Goal: Task Accomplishment & Management: Use online tool/utility

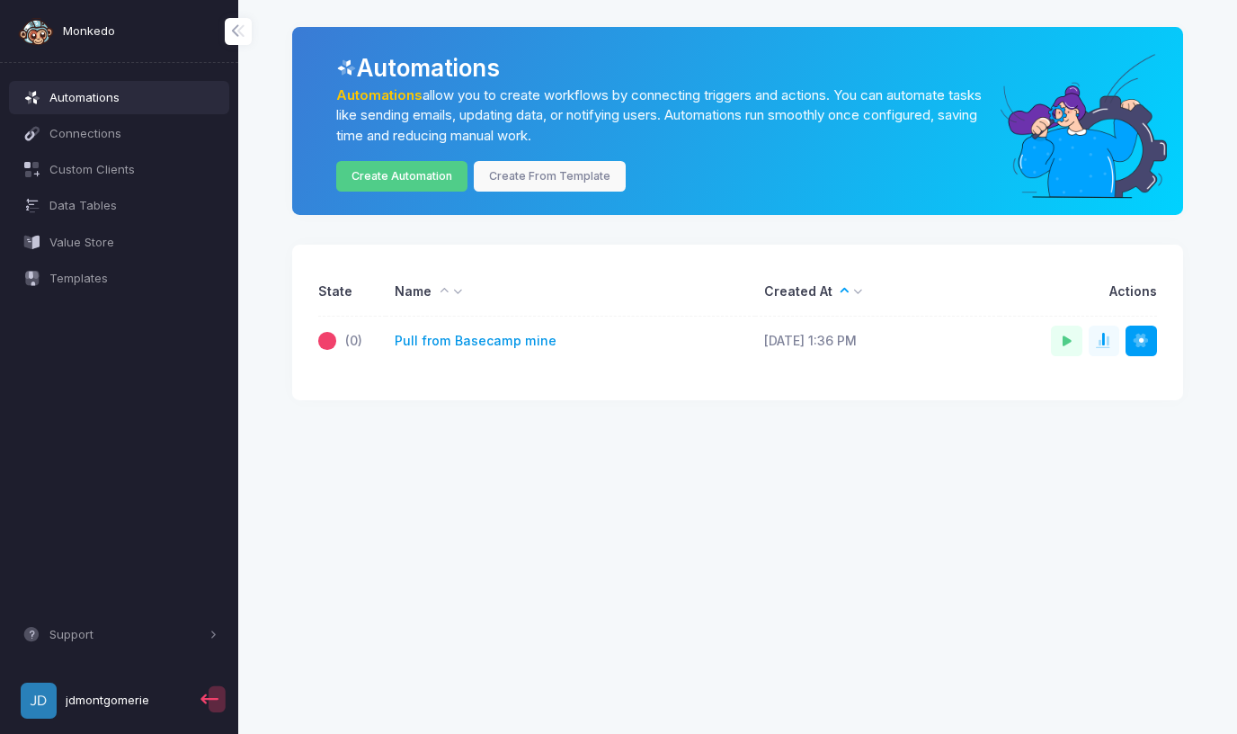
click at [476, 338] on link "Pull from Basecamp mine" at bounding box center [476, 341] width 162 height 19
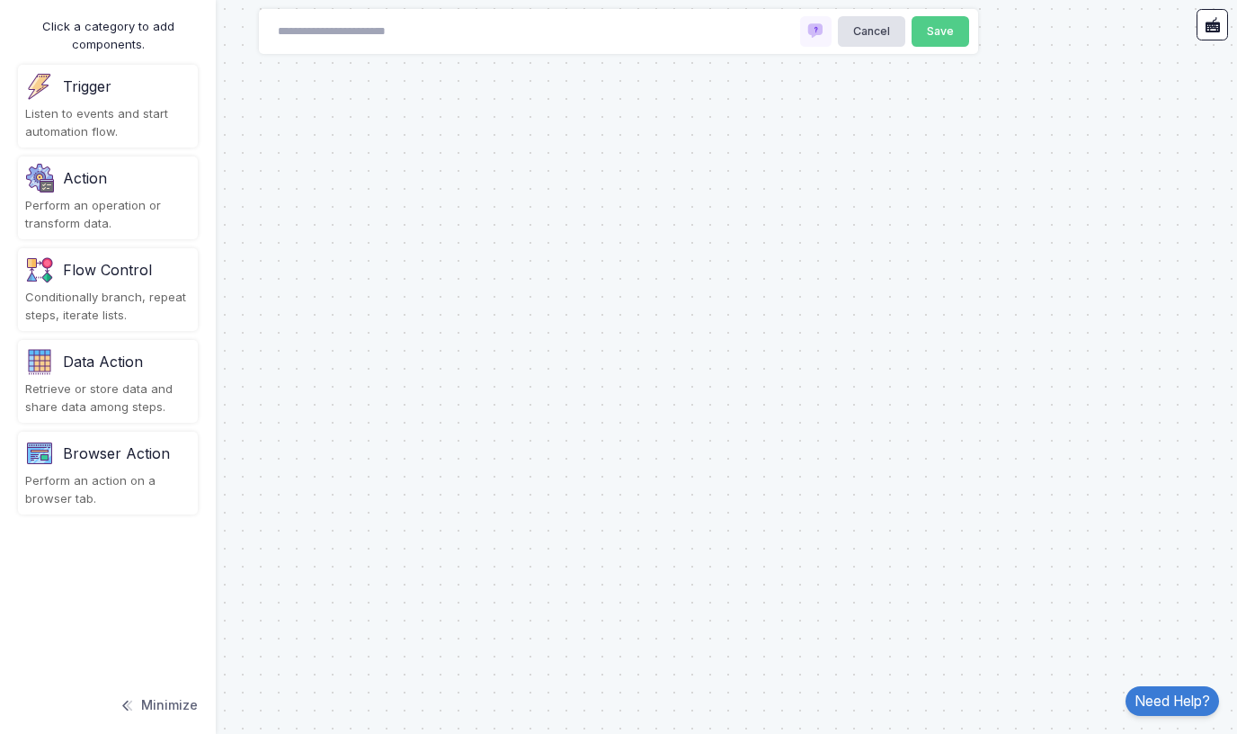
type input "**********"
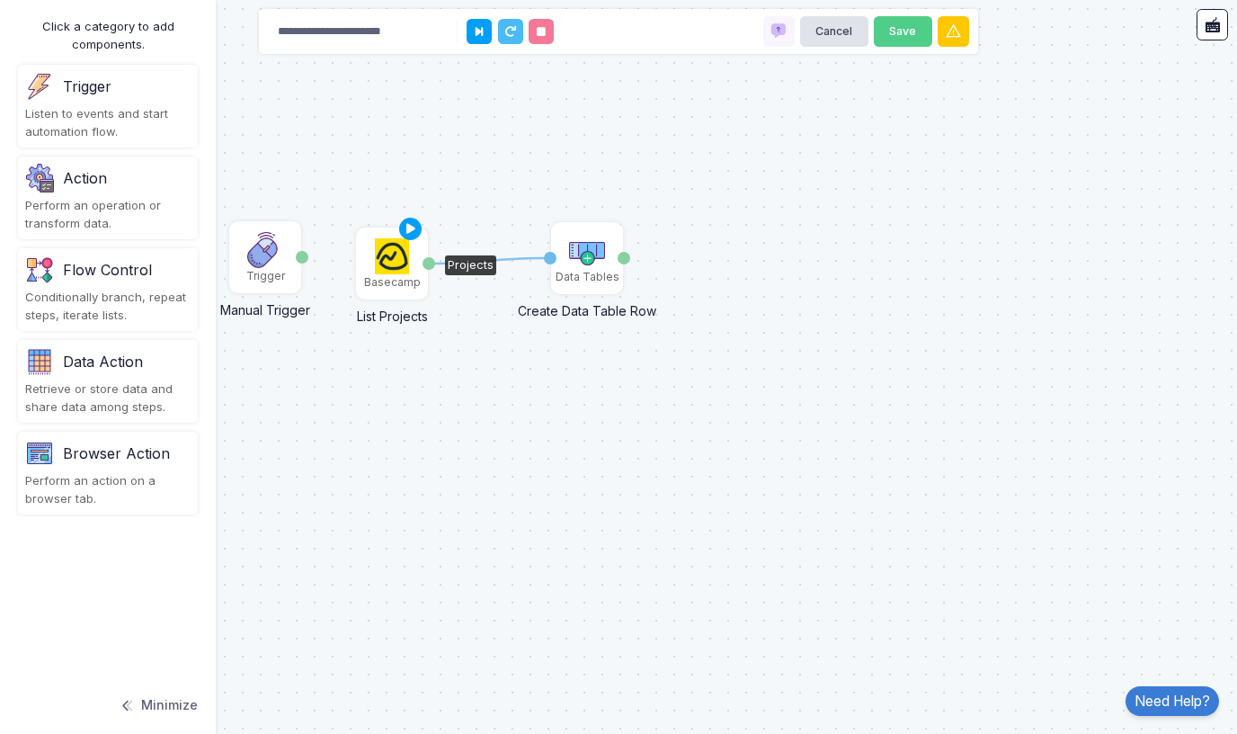
click at [391, 266] on img at bounding box center [392, 256] width 35 height 36
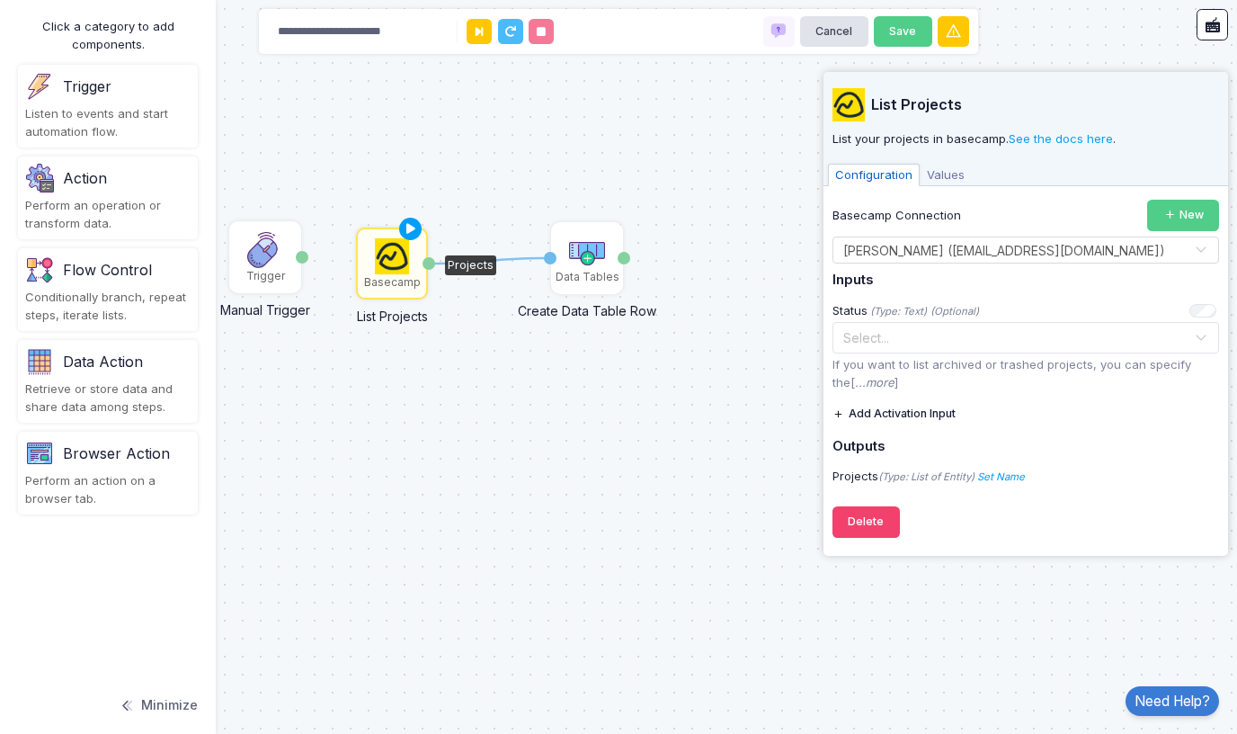
click at [941, 175] on span "Values" at bounding box center [946, 175] width 52 height 23
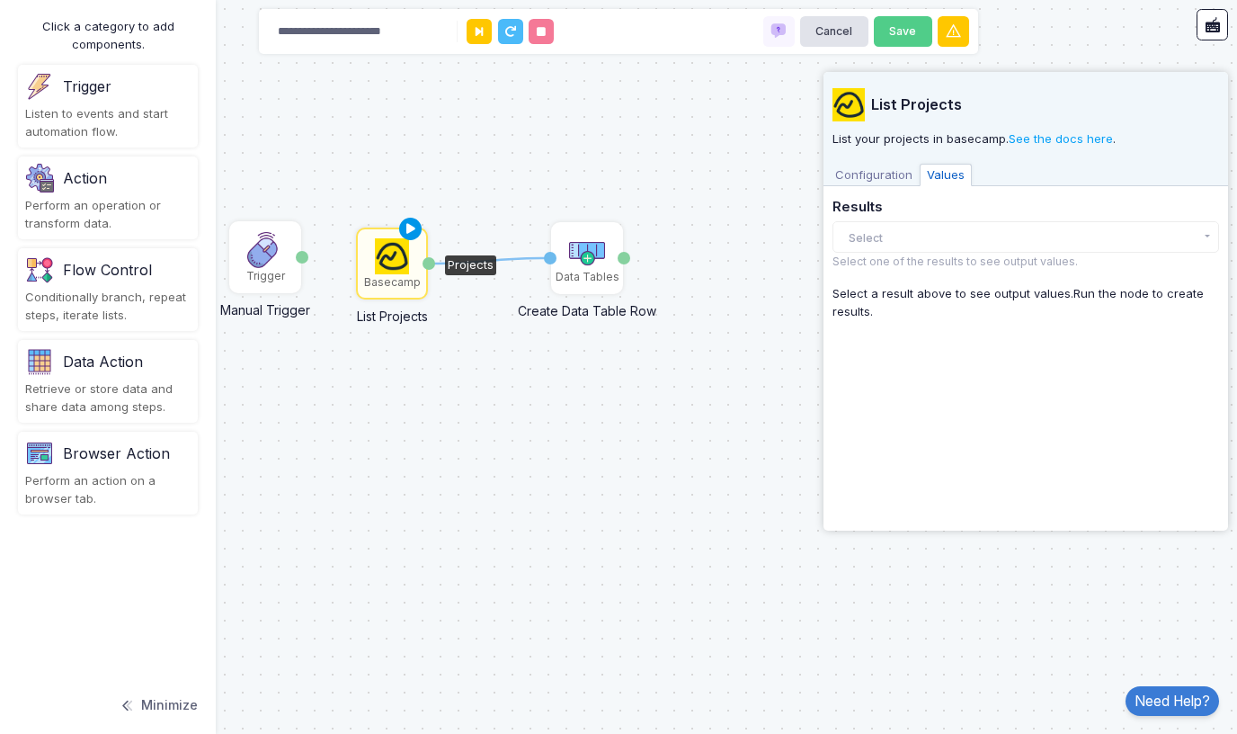
click at [414, 227] on icon at bounding box center [411, 229] width 22 height 25
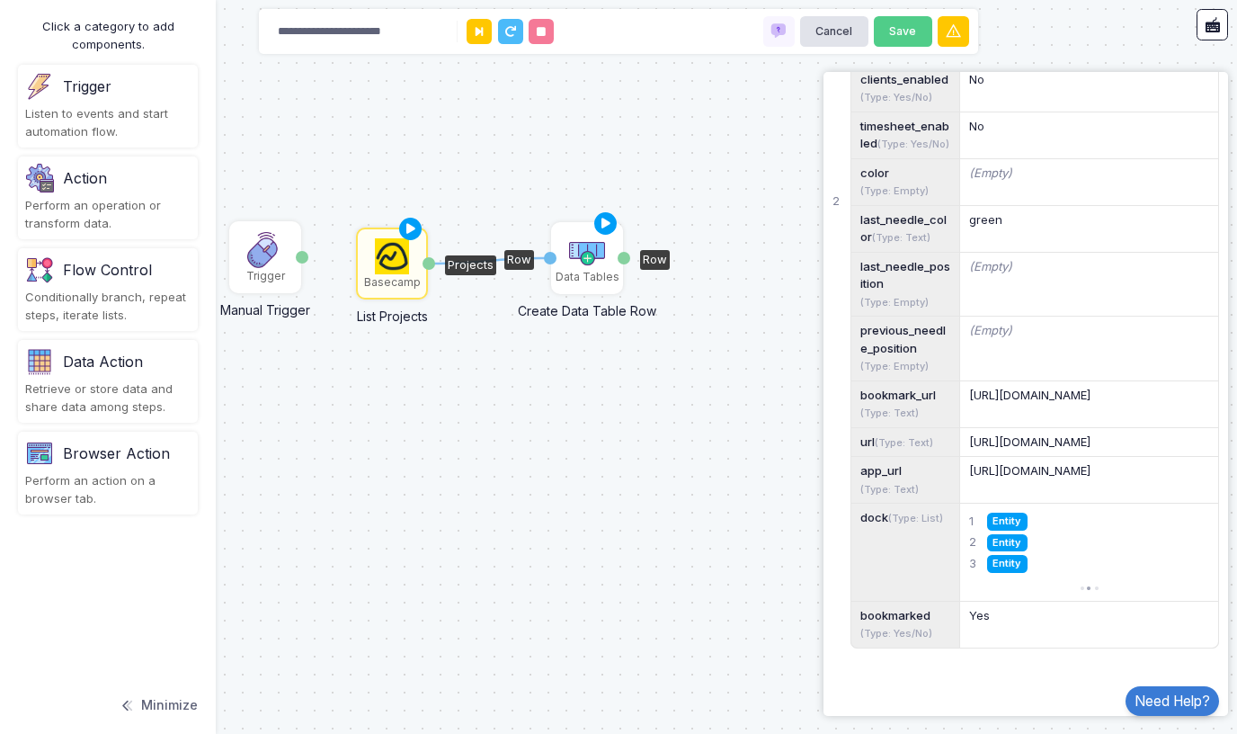
click at [579, 234] on img at bounding box center [587, 251] width 36 height 36
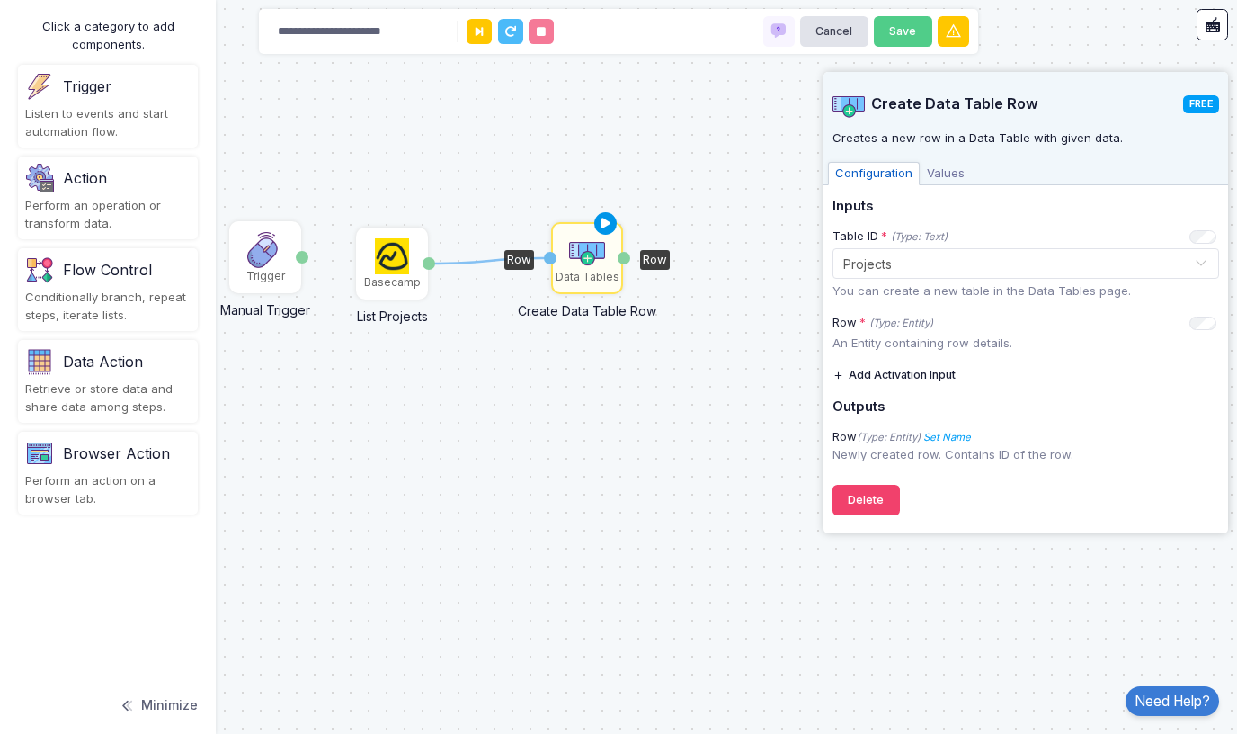
click at [610, 223] on icon at bounding box center [606, 223] width 22 height 25
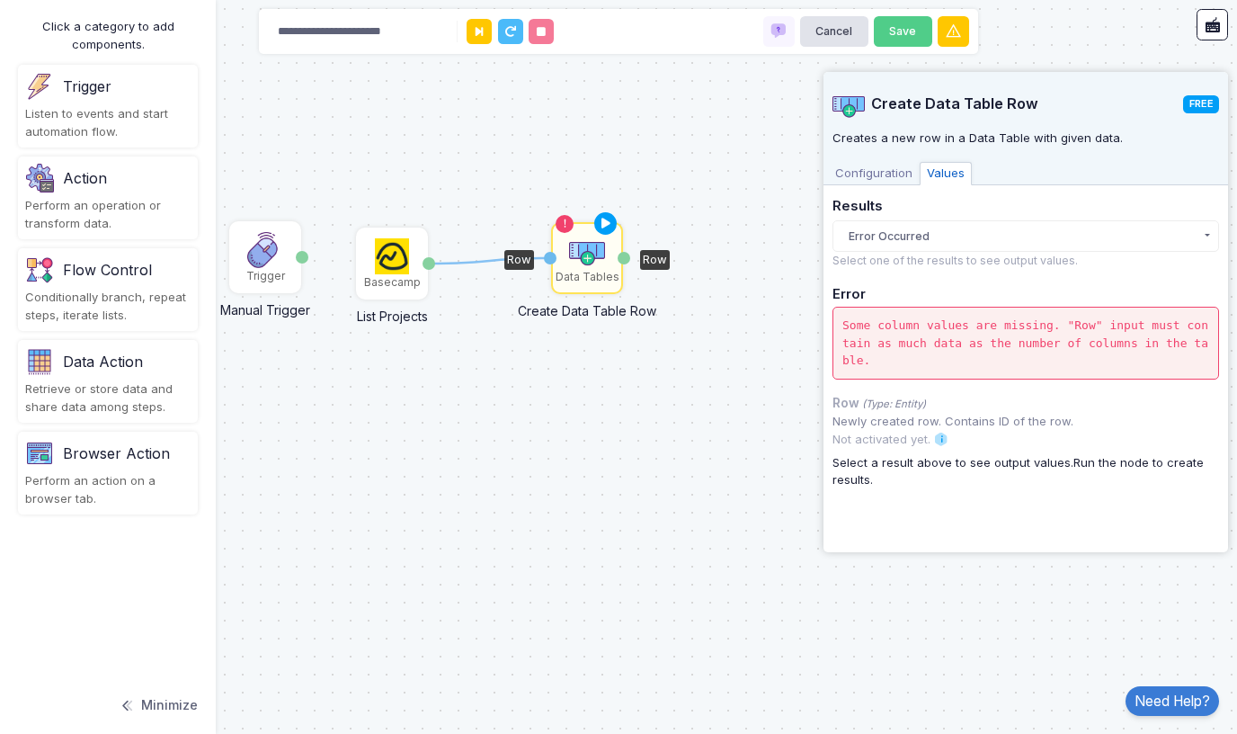
click at [886, 179] on span "Configuration" at bounding box center [874, 173] width 92 height 23
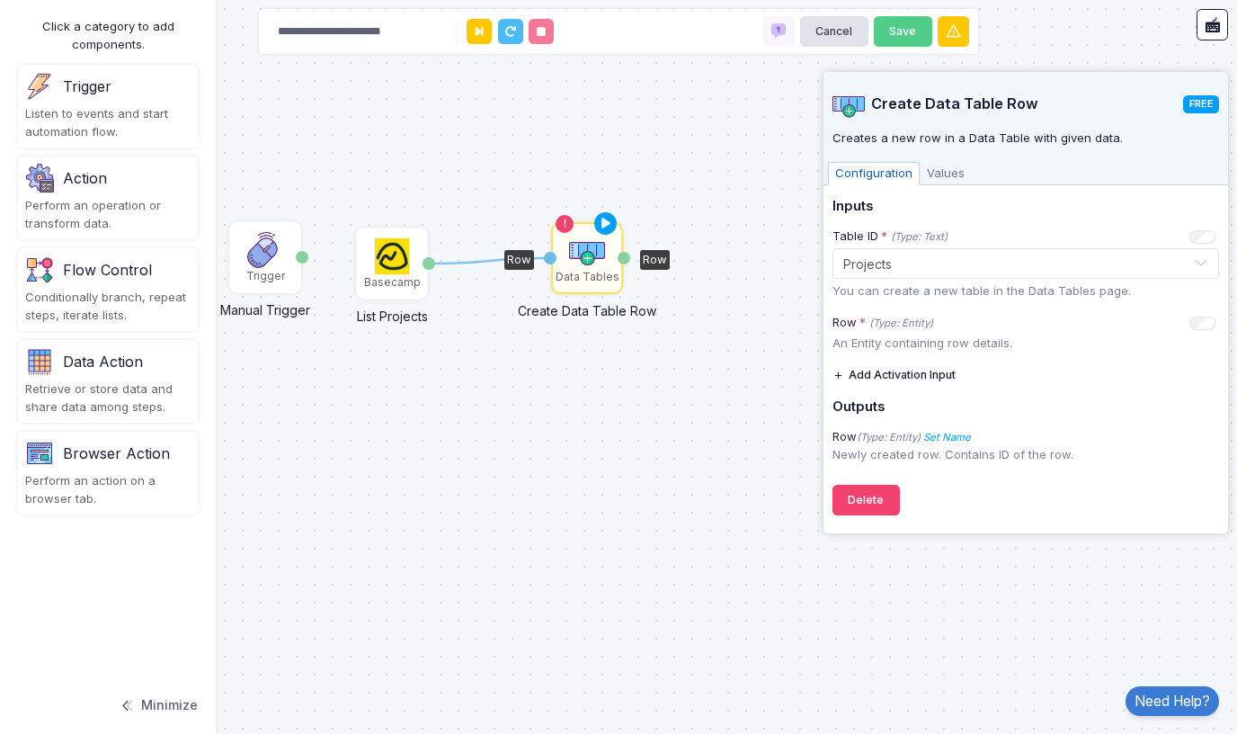
click at [949, 168] on span "Values" at bounding box center [946, 173] width 52 height 23
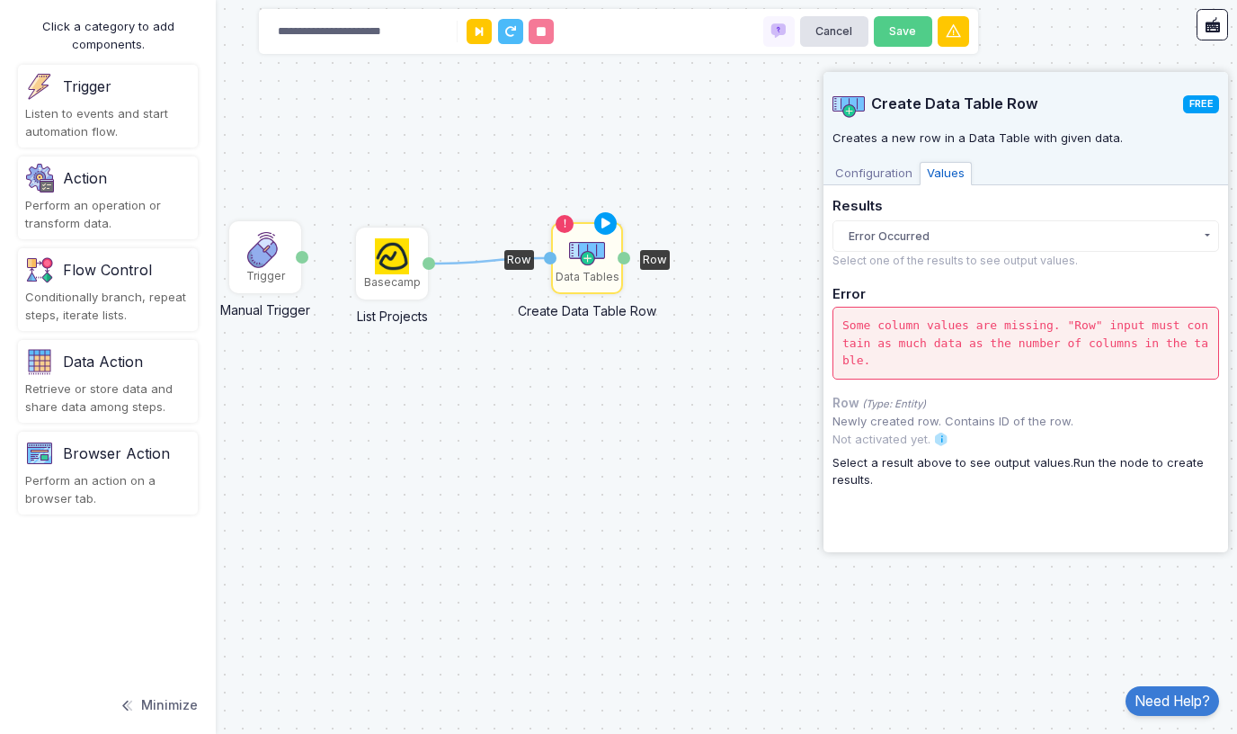
click at [902, 236] on button "Error Occurred" at bounding box center [1025, 235] width 387 height 31
click at [863, 173] on span "Configuration" at bounding box center [874, 173] width 92 height 23
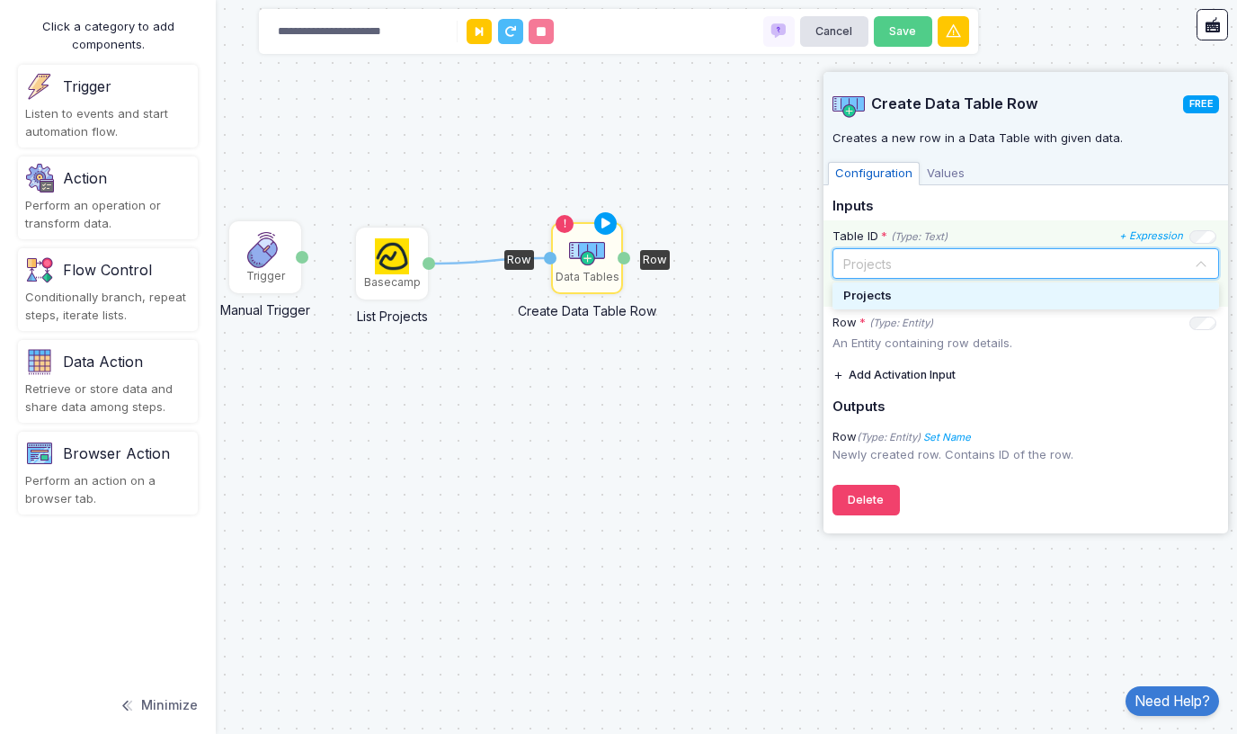
click at [877, 262] on input "text" at bounding box center [1007, 263] width 331 height 20
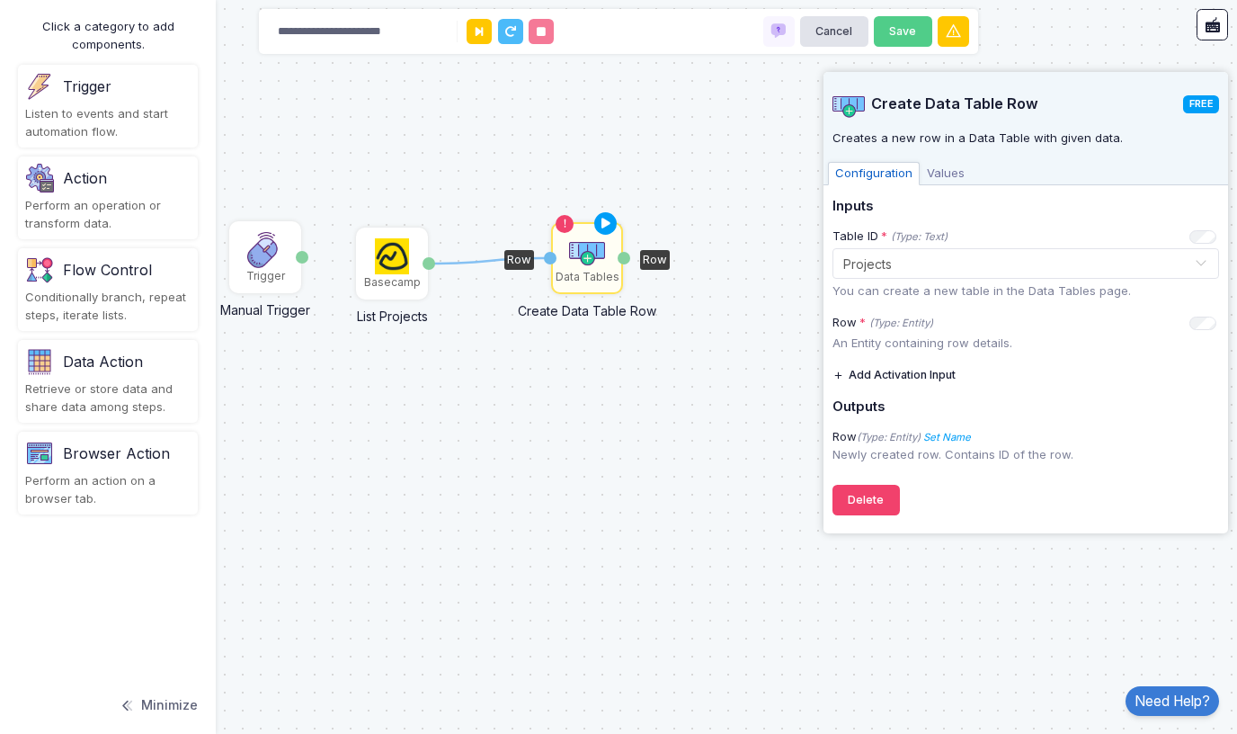
click at [588, 257] on img at bounding box center [587, 251] width 36 height 36
click at [86, 476] on div "Perform an action on a browser tab." at bounding box center [107, 489] width 165 height 35
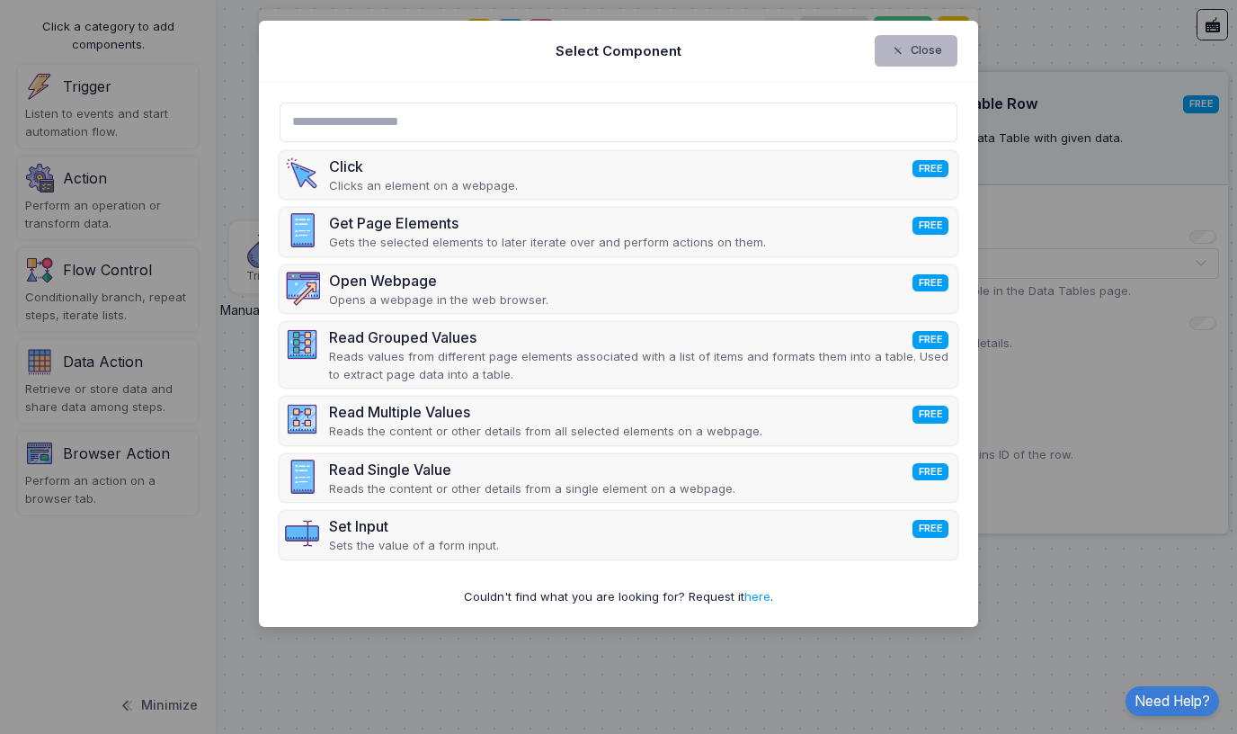
click at [909, 53] on icon "button" at bounding box center [900, 51] width 21 height 16
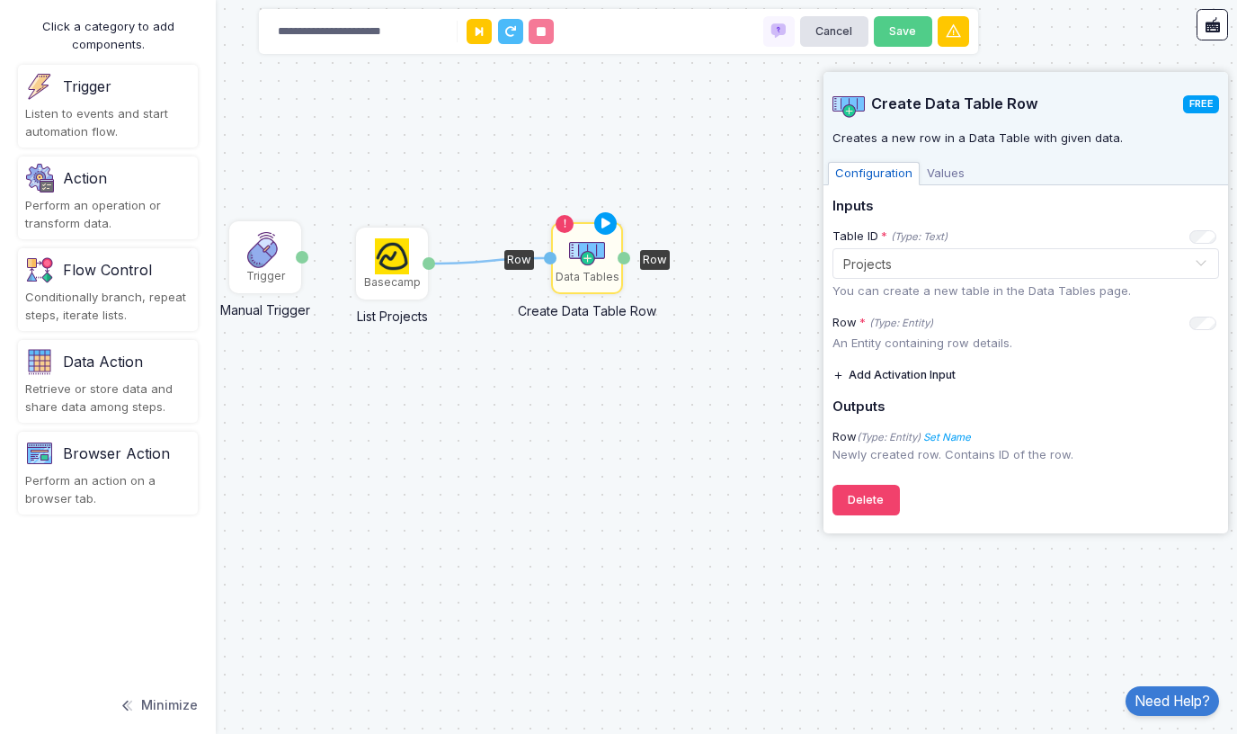
click at [74, 200] on div "Perform an operation or transform data." at bounding box center [107, 214] width 165 height 35
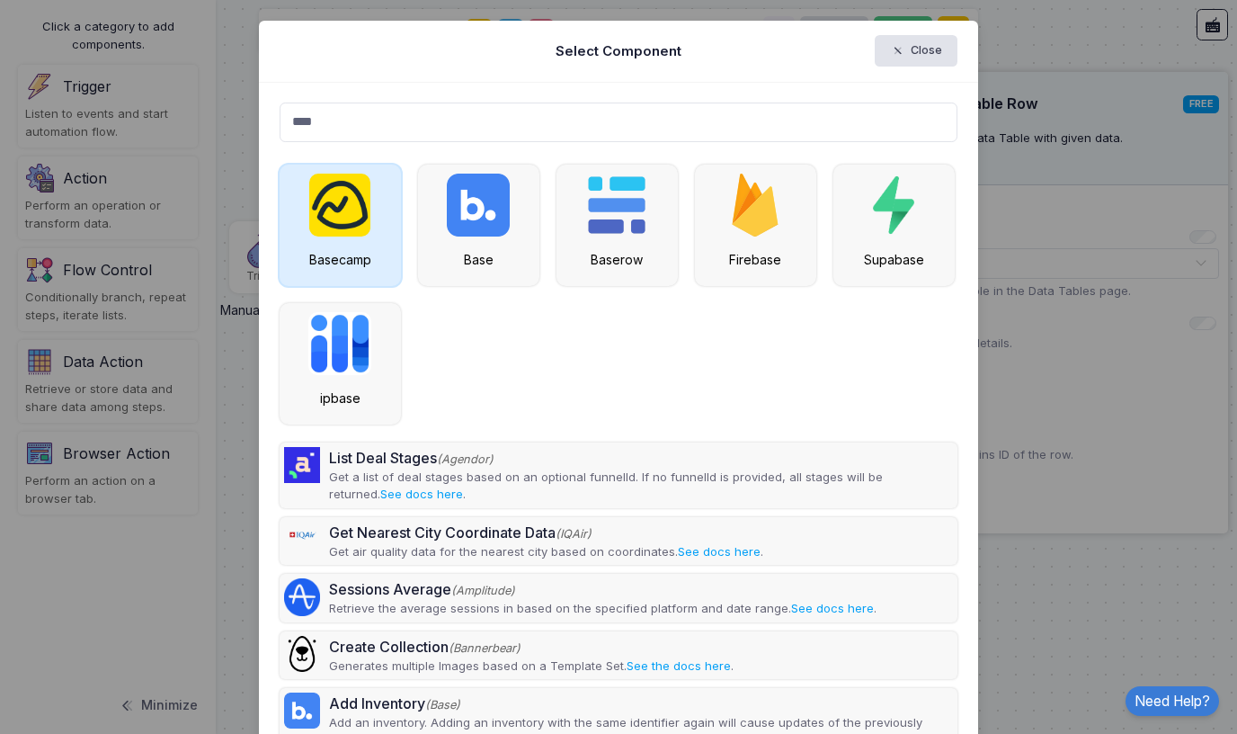
type input "****"
click at [337, 232] on img at bounding box center [339, 205] width 61 height 63
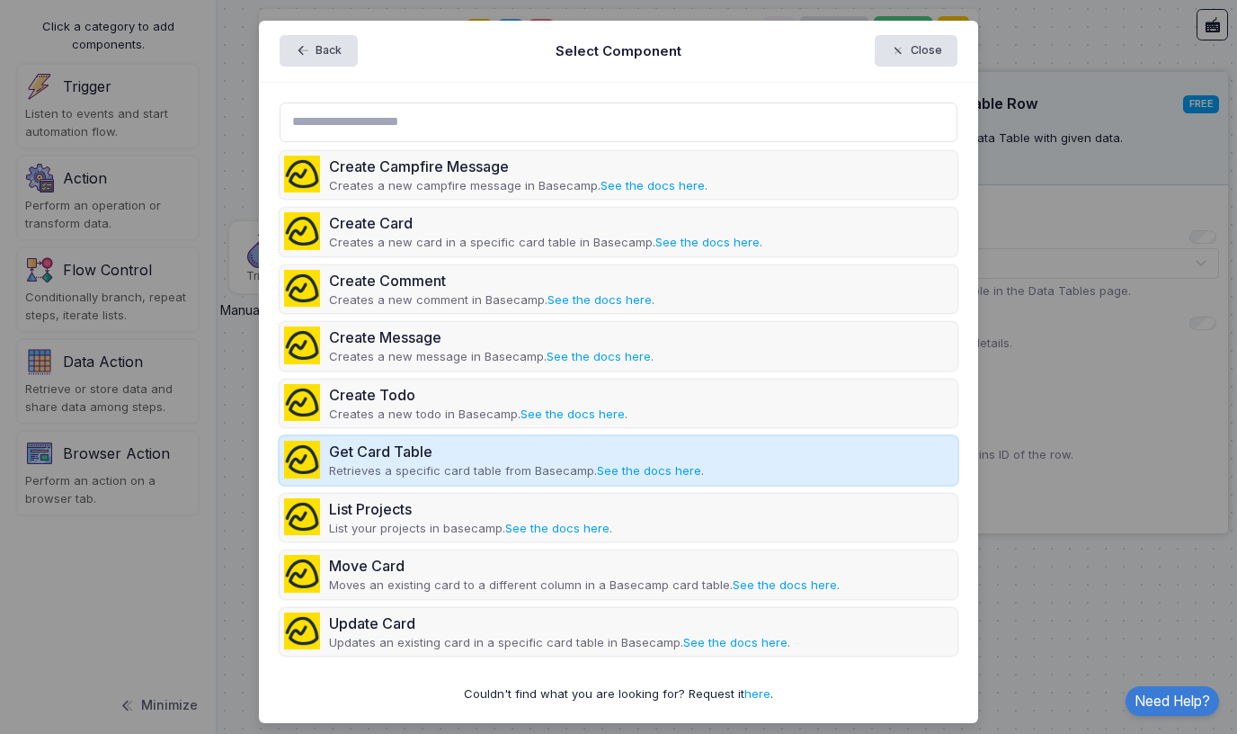
click at [375, 455] on div "Get Card Table" at bounding box center [516, 452] width 375 height 22
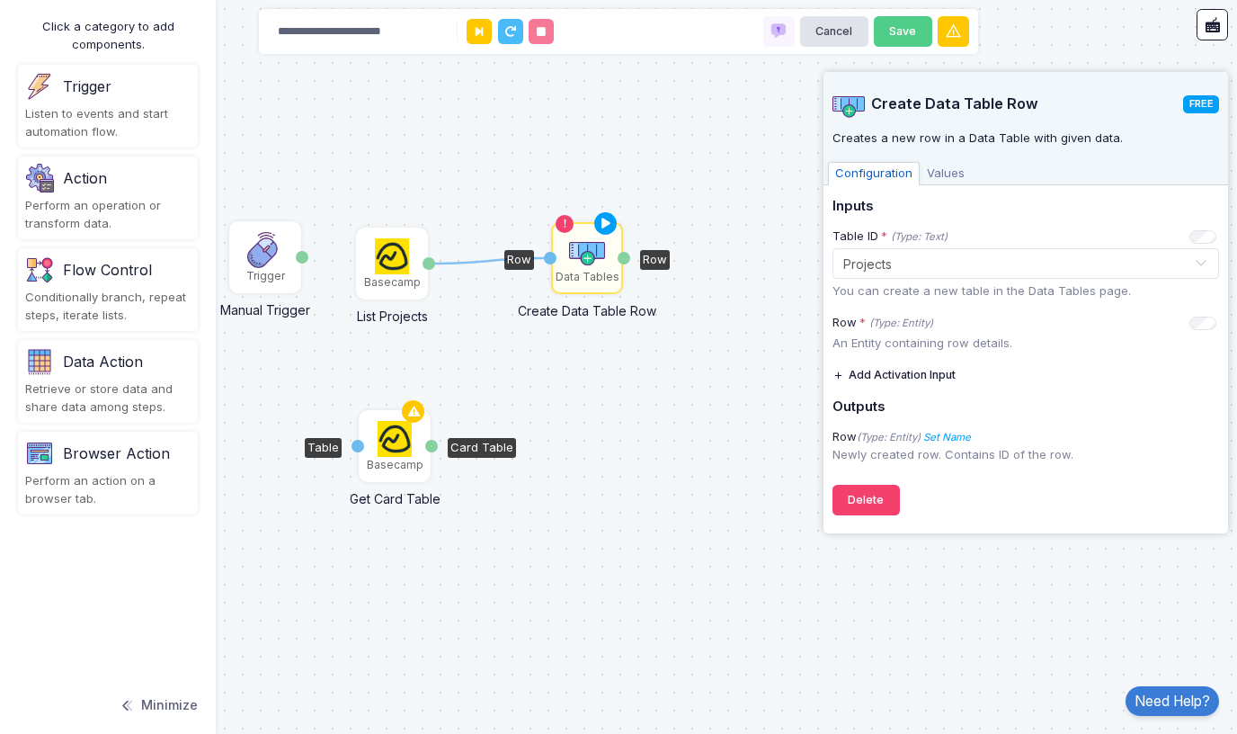
click at [395, 446] on img at bounding box center [395, 439] width 35 height 36
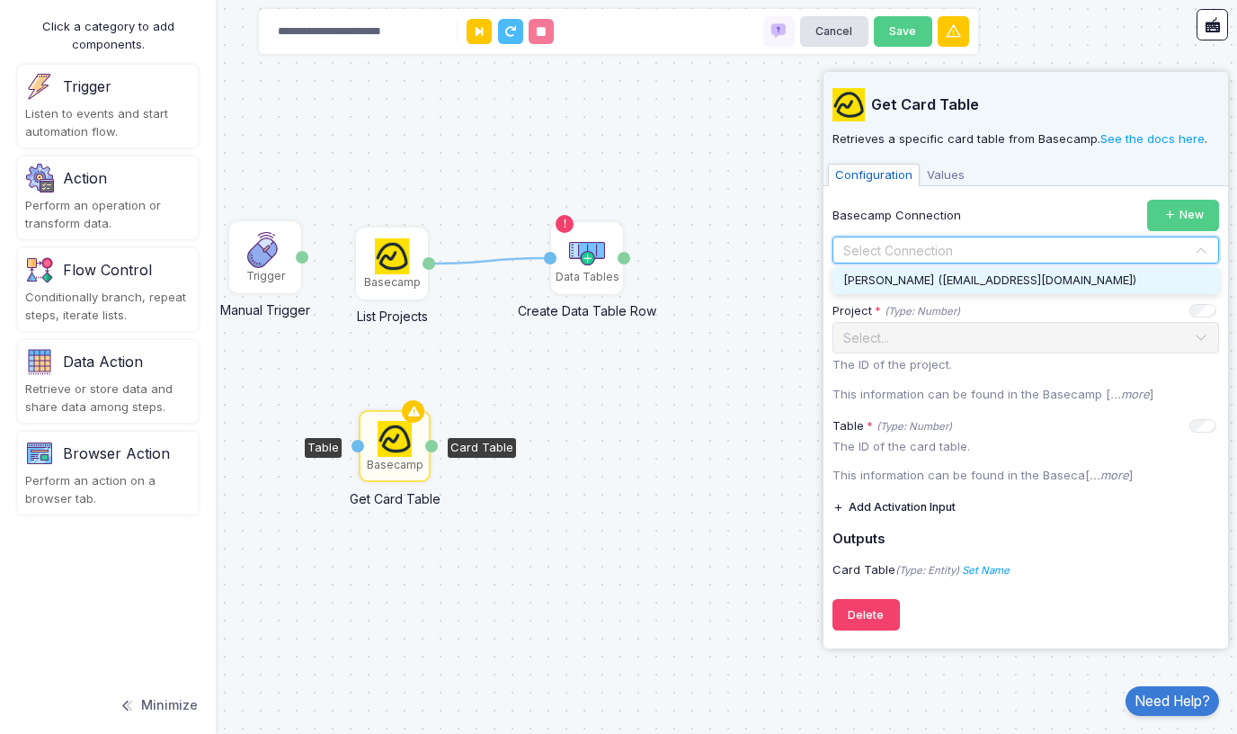
click at [903, 248] on input "text" at bounding box center [1007, 251] width 331 height 20
click at [906, 275] on span "[PERSON_NAME] ([EMAIL_ADDRESS][DOMAIN_NAME])" at bounding box center [989, 279] width 293 height 14
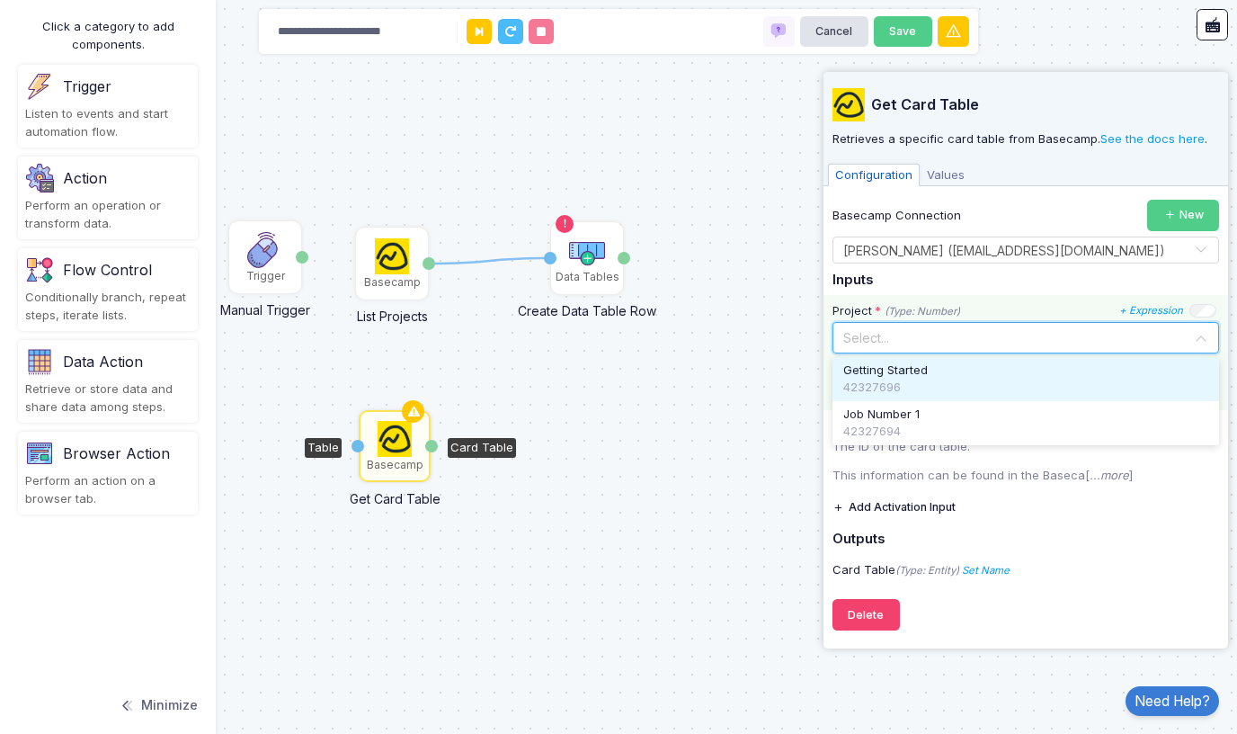
click at [908, 334] on input "text" at bounding box center [1007, 336] width 331 height 20
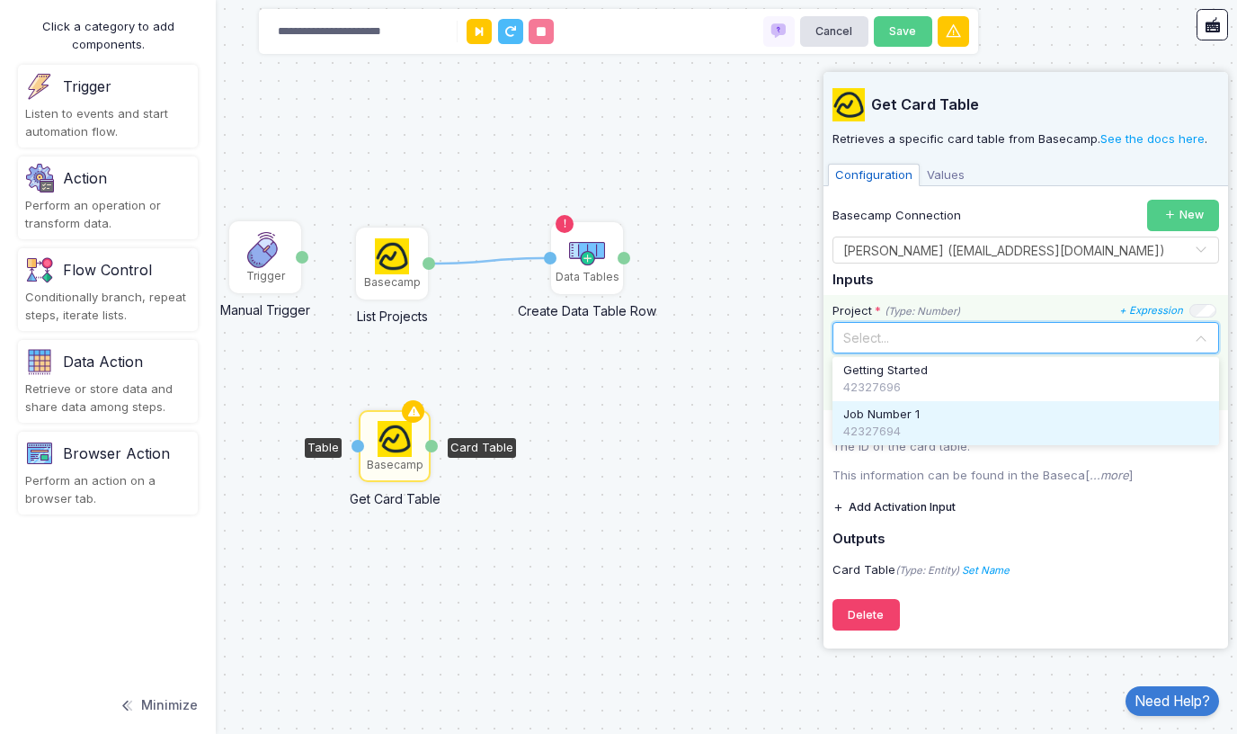
click at [877, 408] on span "Job Number 1" at bounding box center [881, 414] width 76 height 18
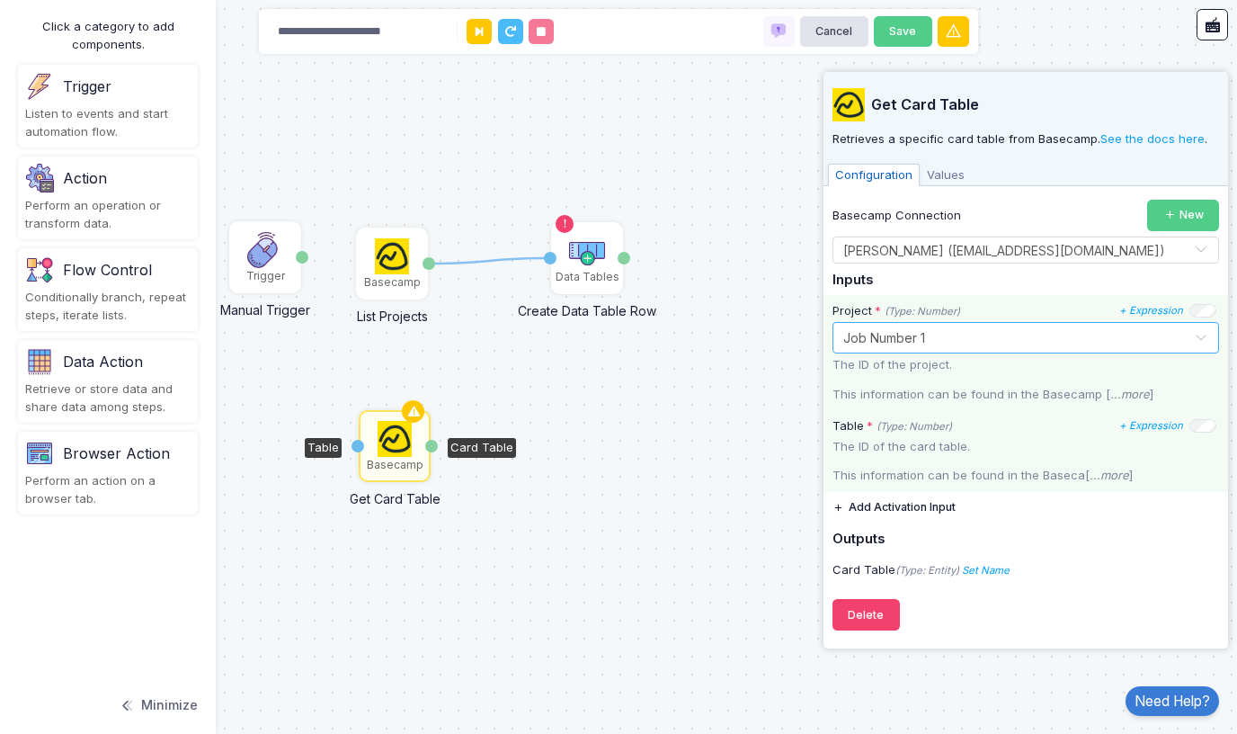
click at [875, 438] on p "The ID of the card table." at bounding box center [1025, 447] width 387 height 18
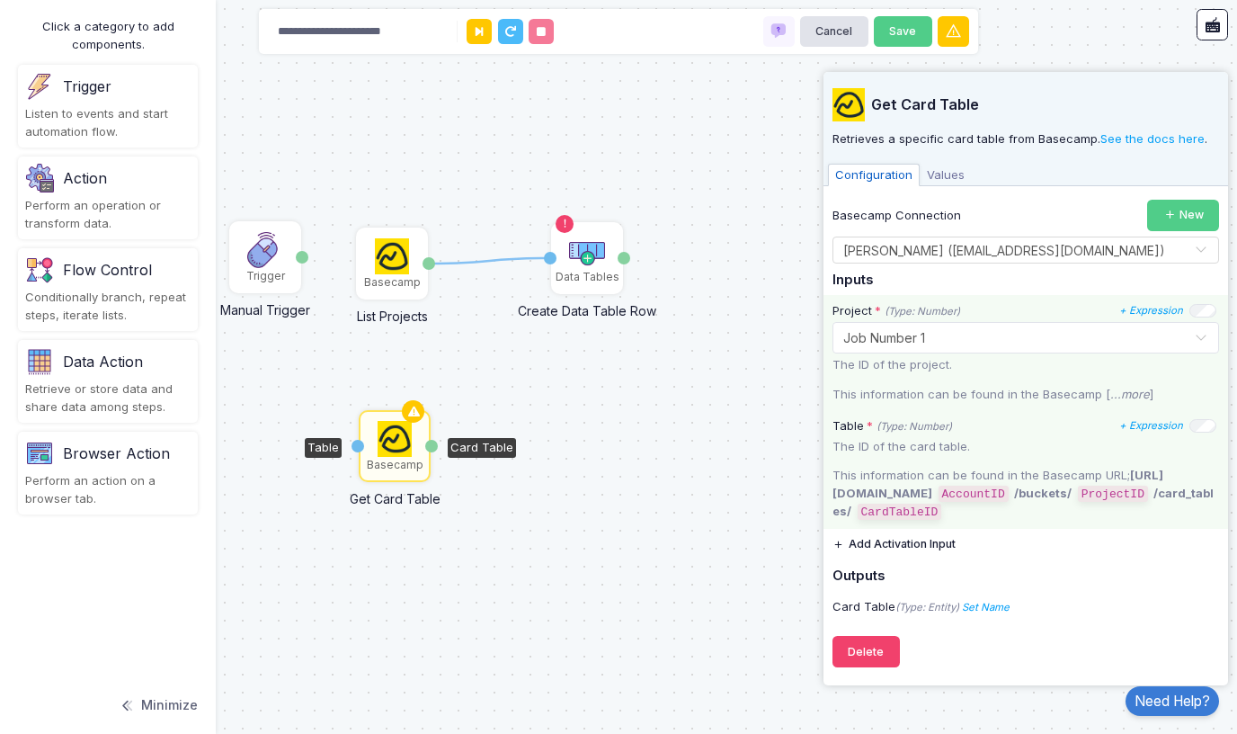
click at [875, 438] on p "The ID of the card table." at bounding box center [1025, 447] width 387 height 18
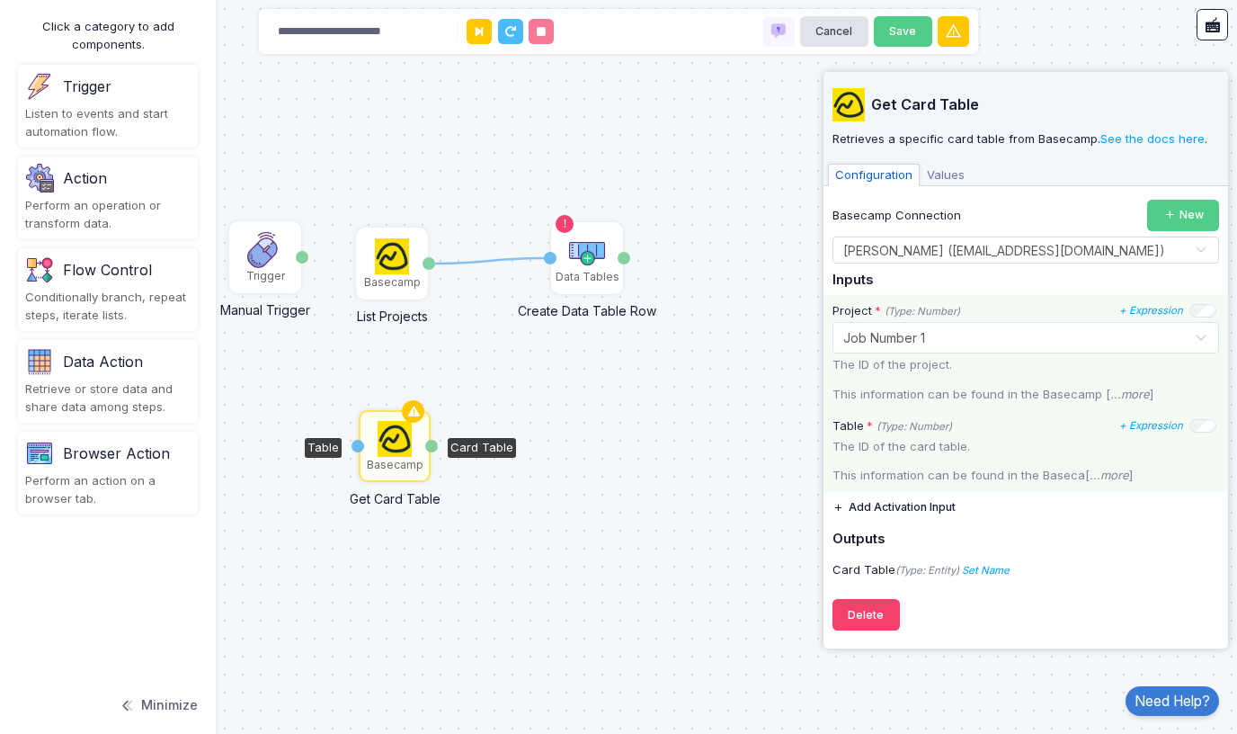
click at [888, 442] on p "The ID of the card table." at bounding box center [1025, 447] width 387 height 18
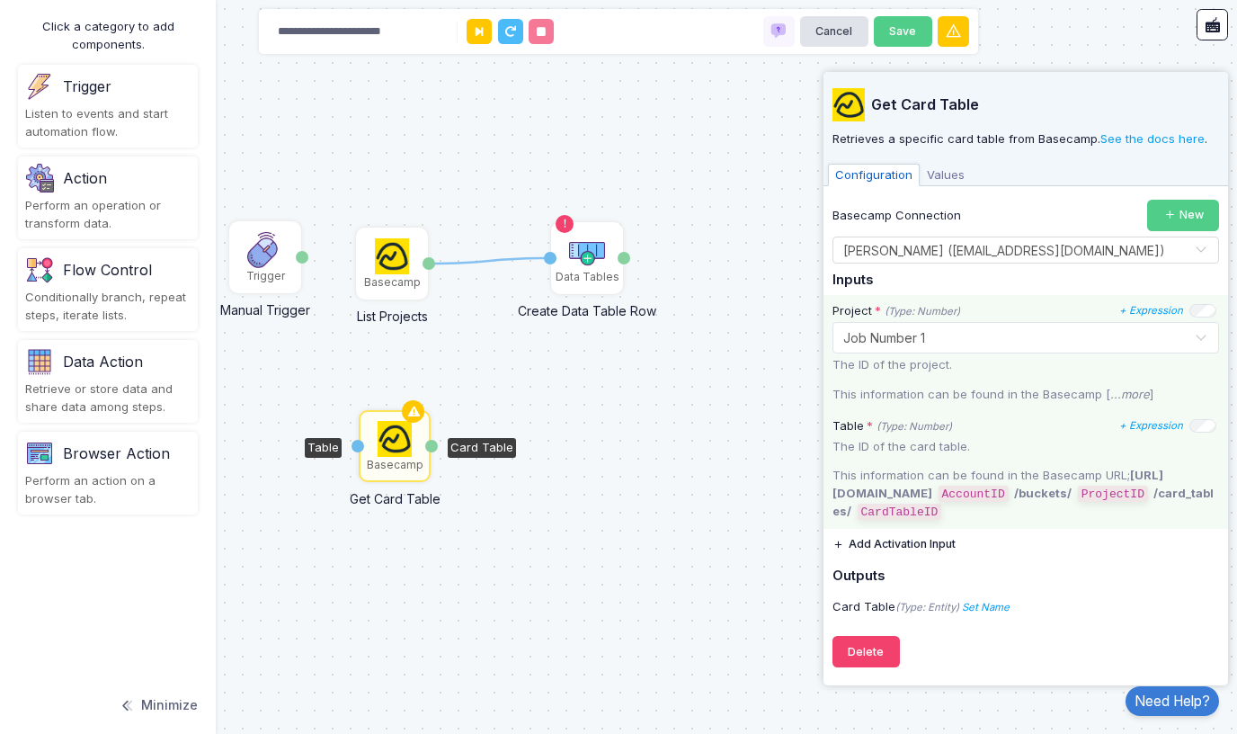
click at [888, 442] on p "The ID of the card table." at bounding box center [1025, 447] width 387 height 18
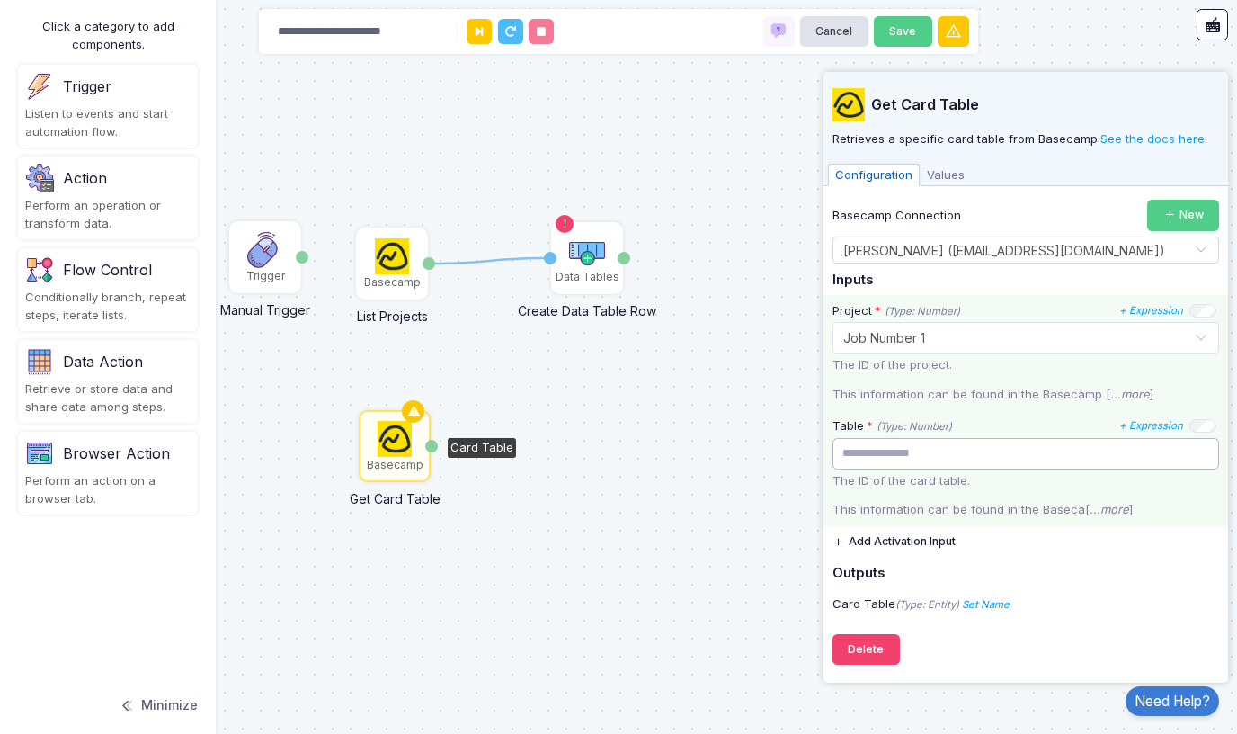
click at [1006, 456] on input "number" at bounding box center [1025, 453] width 387 height 31
click at [1205, 451] on input "**" at bounding box center [1025, 453] width 387 height 31
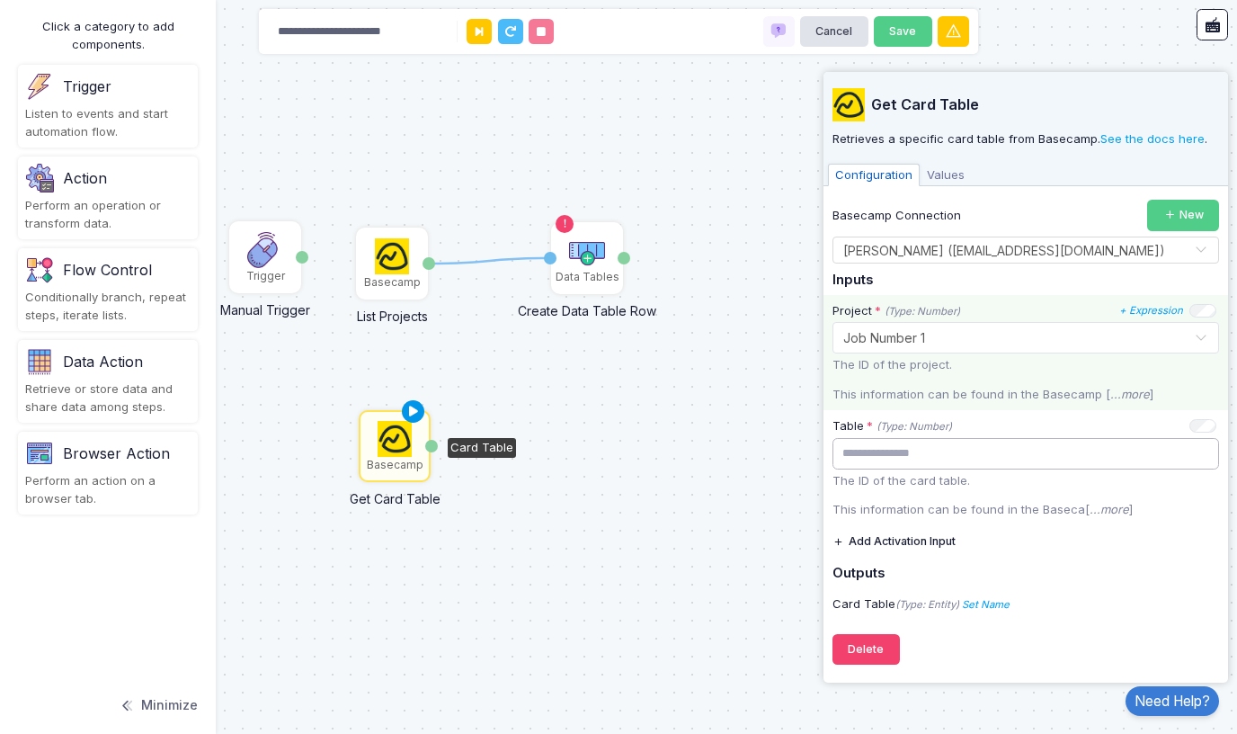
click at [415, 403] on icon at bounding box center [414, 411] width 22 height 25
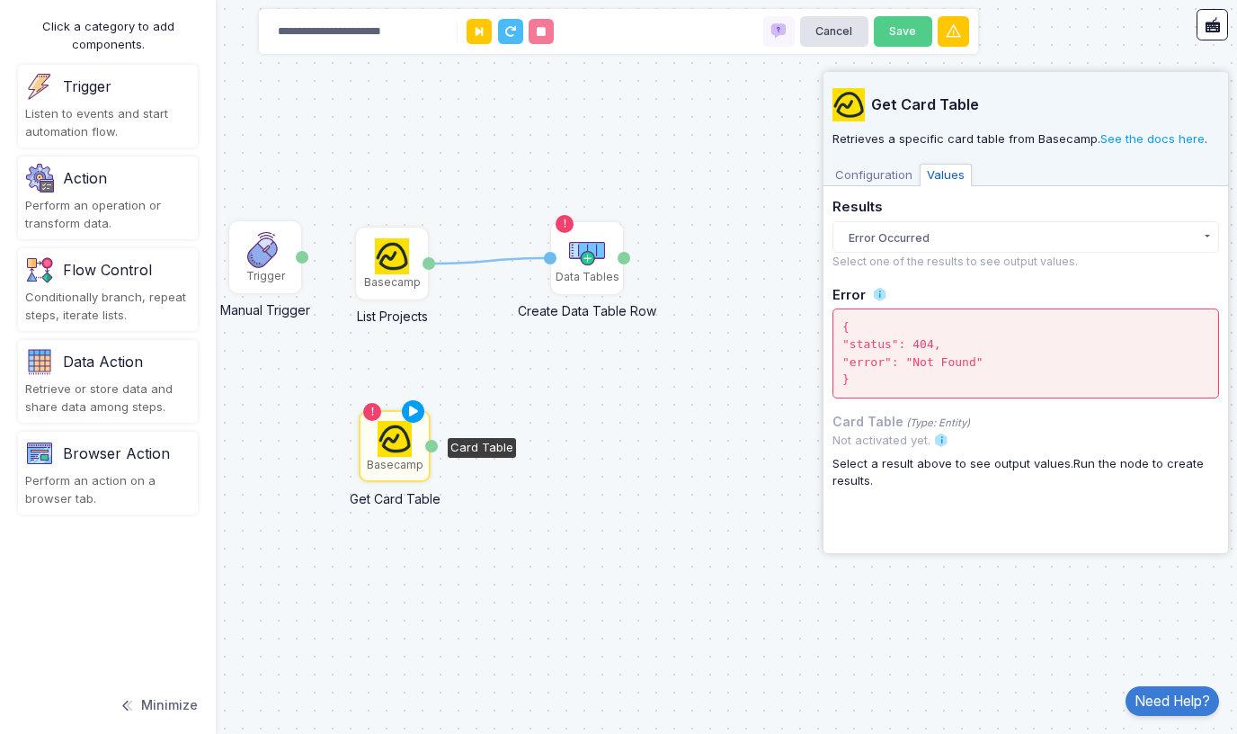
click at [872, 170] on span "Configuration" at bounding box center [874, 175] width 92 height 23
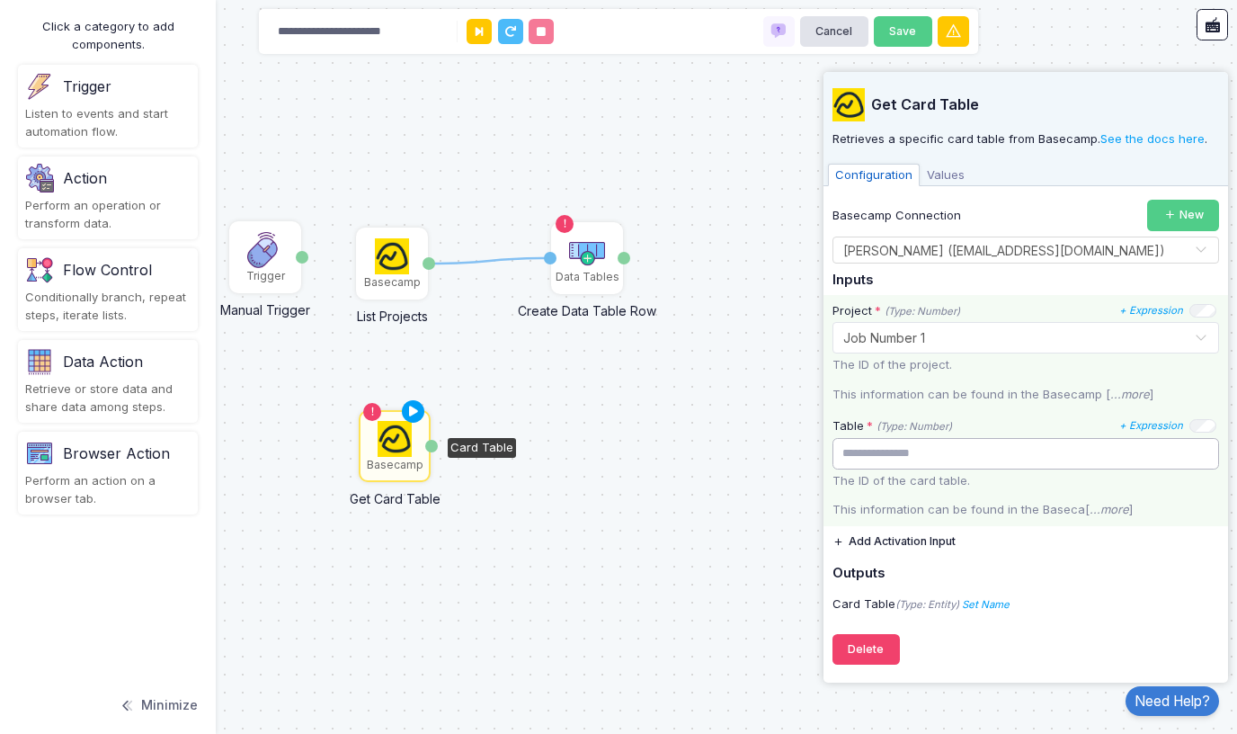
click at [1203, 453] on input "**" at bounding box center [1025, 453] width 387 height 31
click at [1202, 445] on input "**" at bounding box center [1025, 453] width 387 height 31
click at [1202, 445] on input "*" at bounding box center [1025, 453] width 387 height 31
type input "*"
click at [1202, 445] on input "*" at bounding box center [1025, 453] width 387 height 31
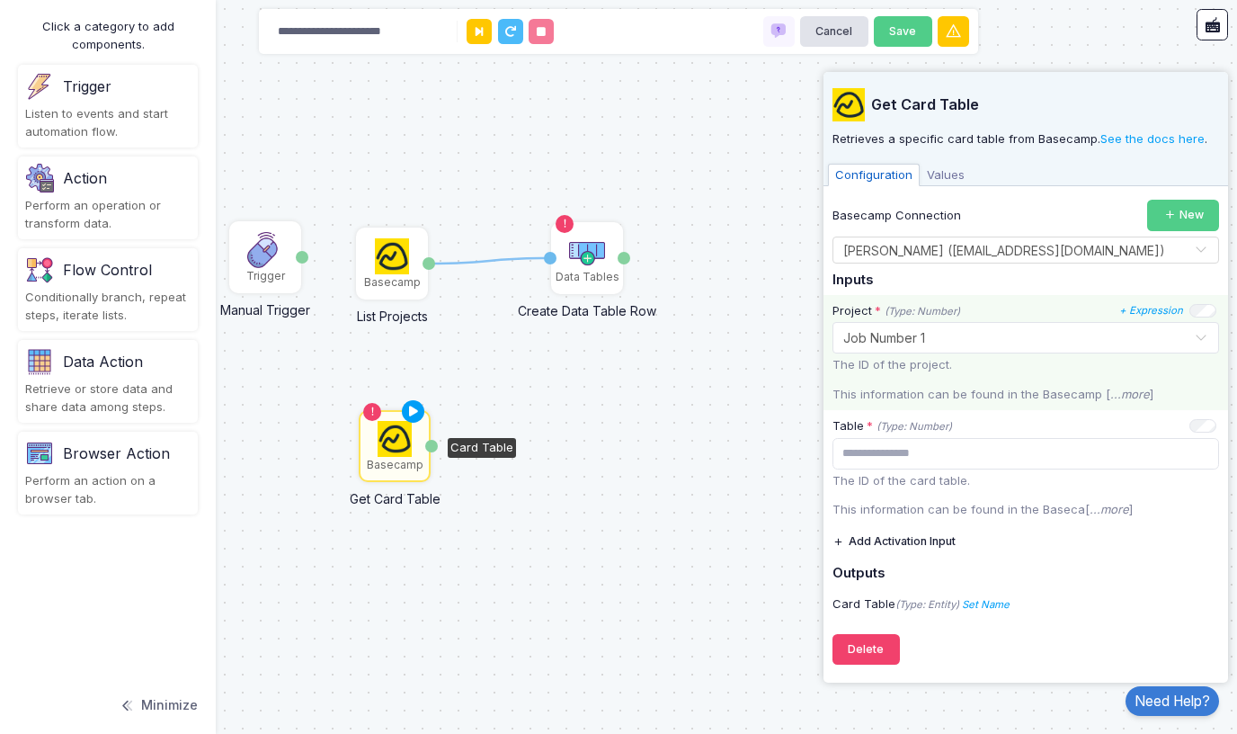
click at [395, 437] on img at bounding box center [395, 439] width 35 height 36
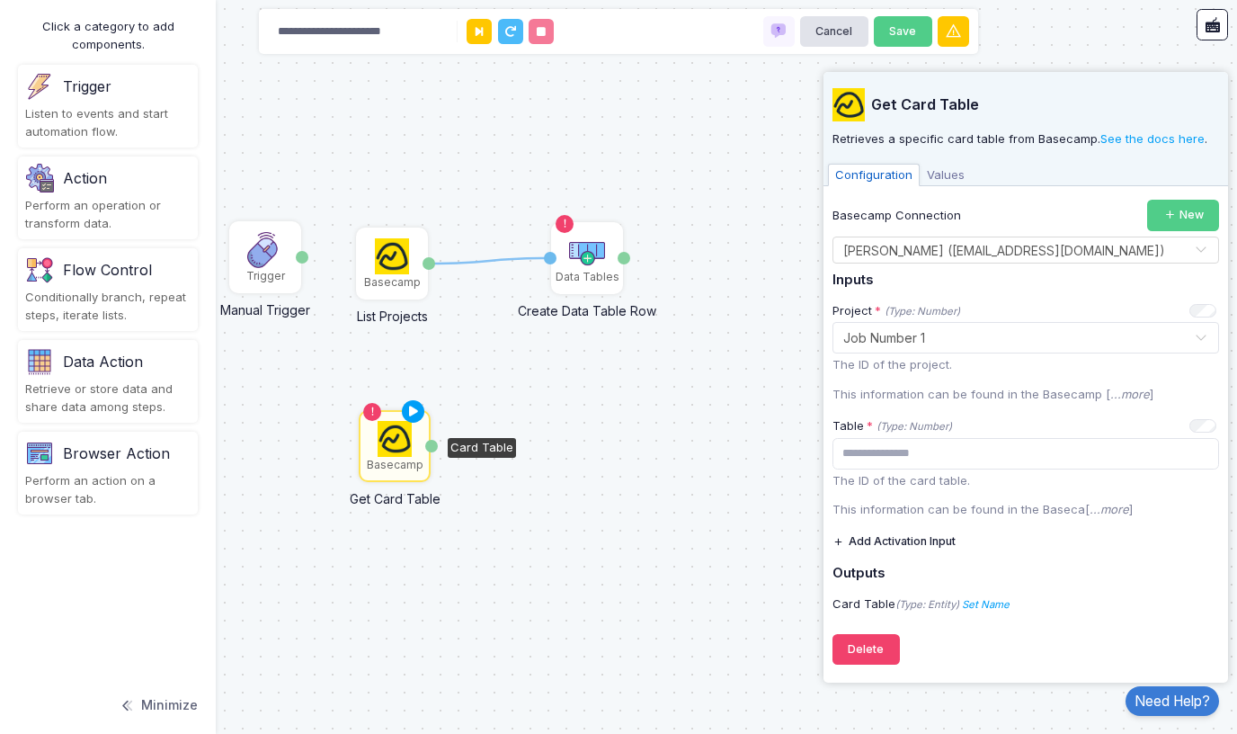
click at [72, 289] on div "Conditionally branch, repeat steps, iterate lists." at bounding box center [107, 306] width 165 height 35
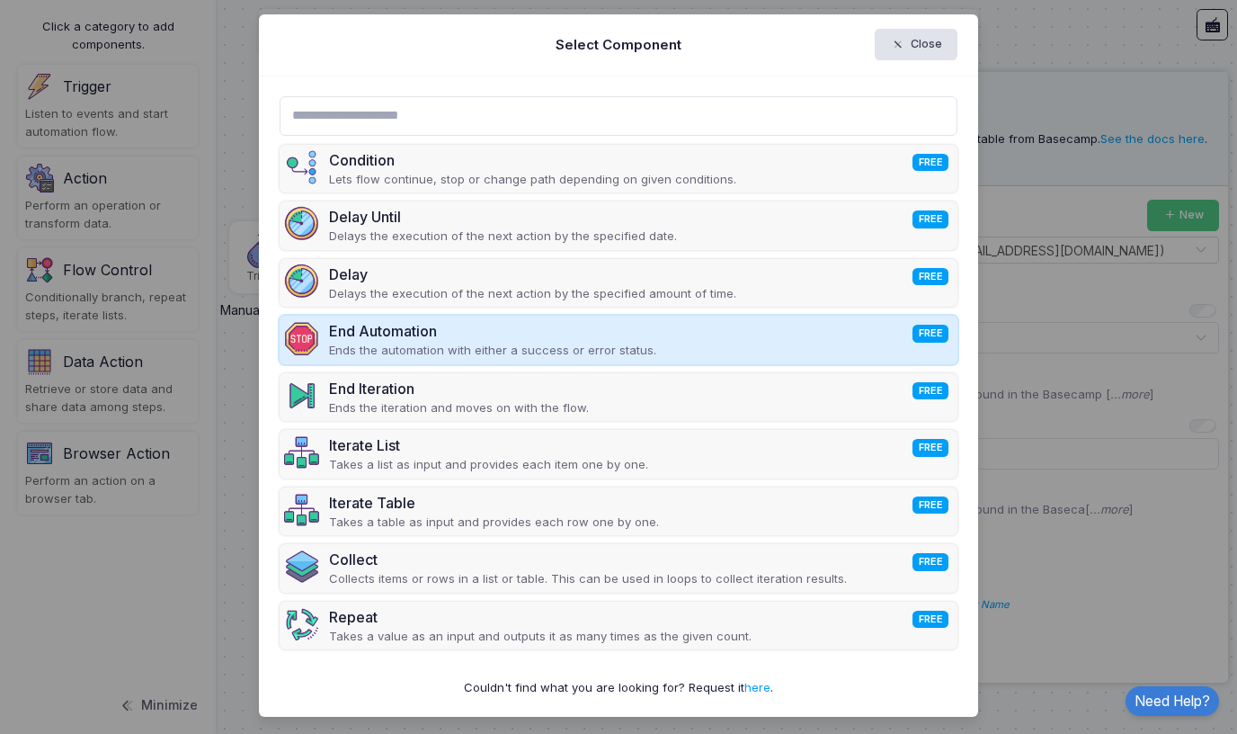
scroll to position [5, 0]
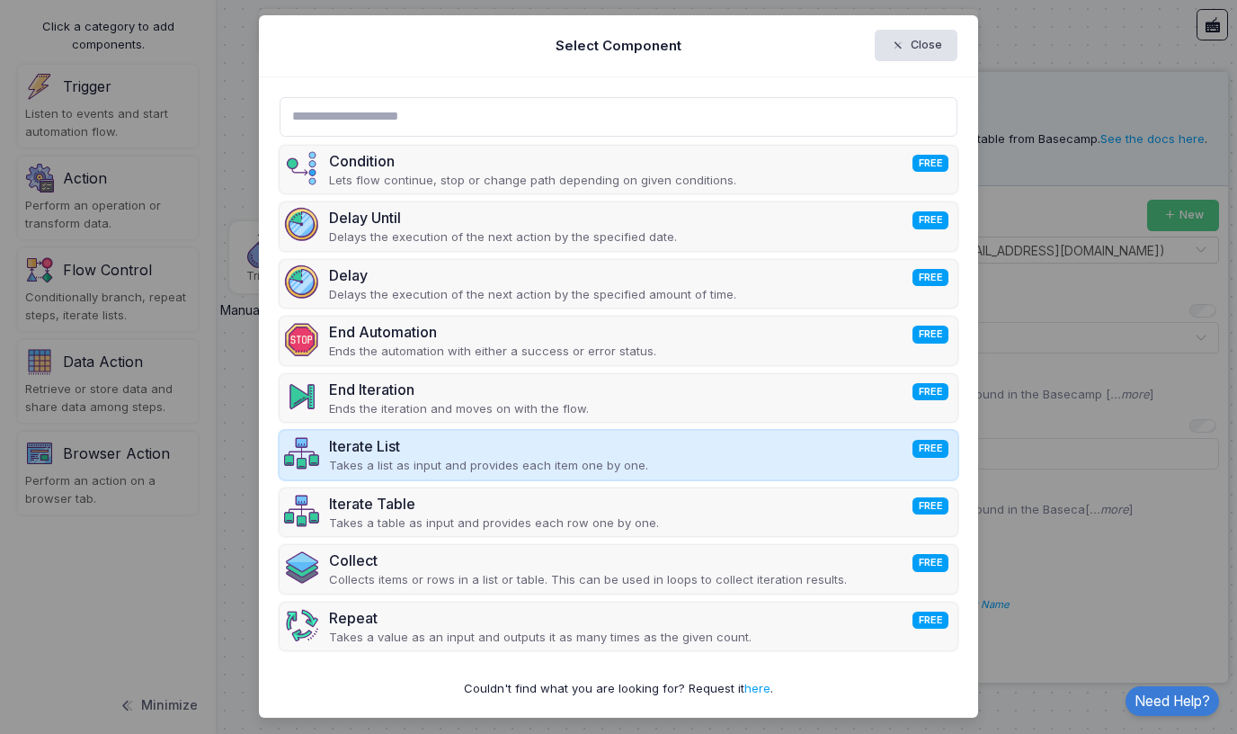
click at [378, 452] on div "Iterate List FREE" at bounding box center [488, 446] width 319 height 22
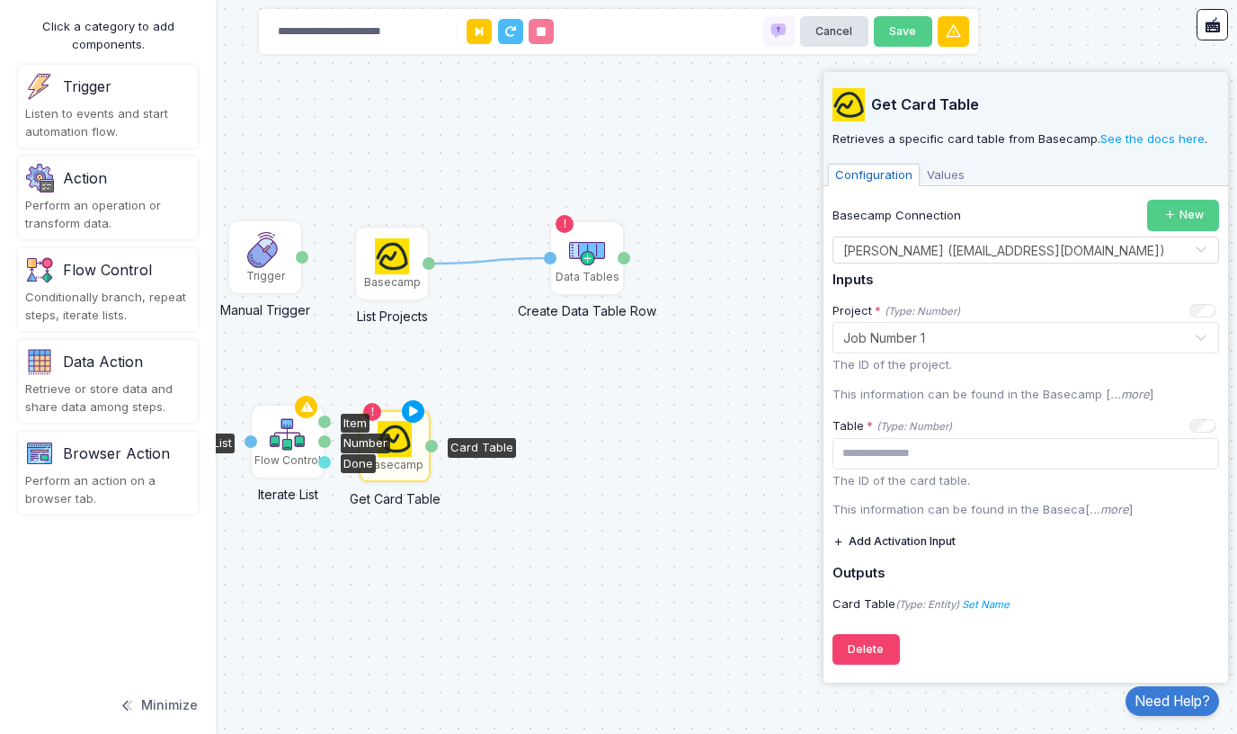
drag, startPoint x: 384, startPoint y: 449, endPoint x: 288, endPoint y: 441, distance: 96.5
click at [288, 441] on img at bounding box center [288, 434] width 36 height 36
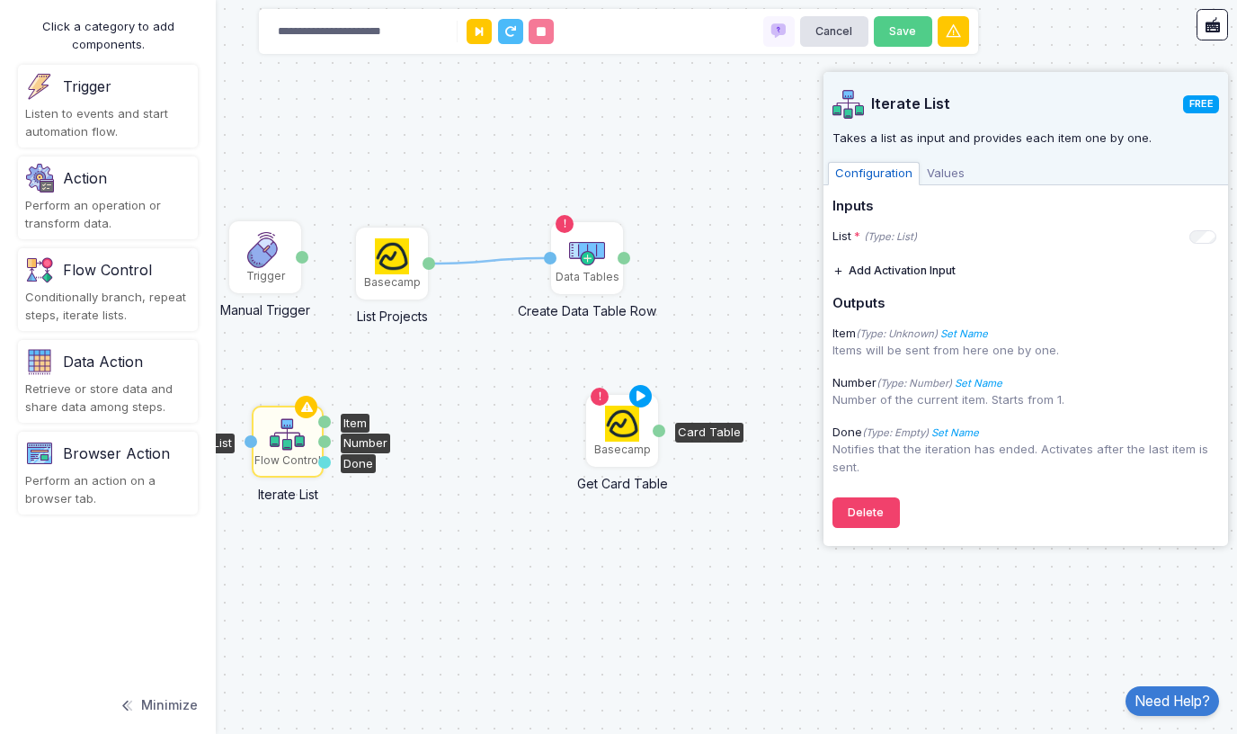
drag, startPoint x: 411, startPoint y: 436, endPoint x: 644, endPoint y: 423, distance: 233.2
click at [640, 423] on img at bounding box center [622, 423] width 35 height 36
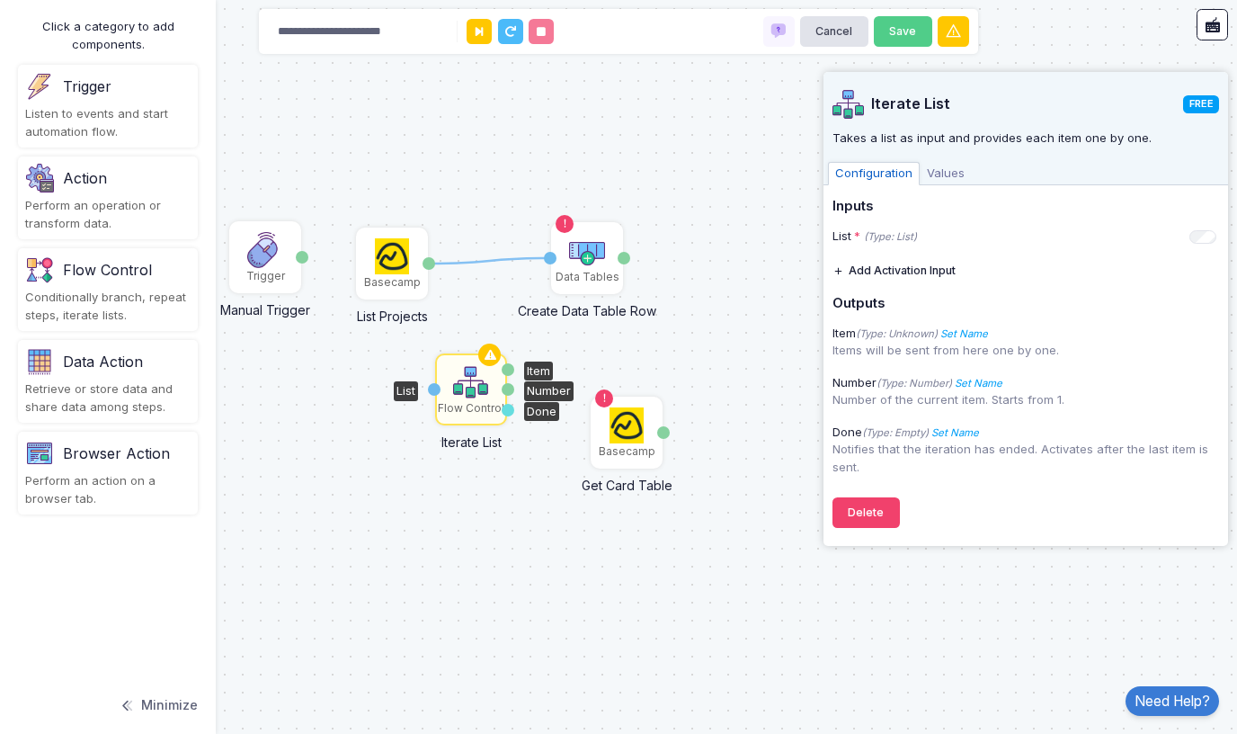
drag, startPoint x: 301, startPoint y: 440, endPoint x: 485, endPoint y: 387, distance: 190.7
click at [485, 387] on img at bounding box center [471, 382] width 36 height 36
click at [577, 256] on img at bounding box center [587, 251] width 36 height 36
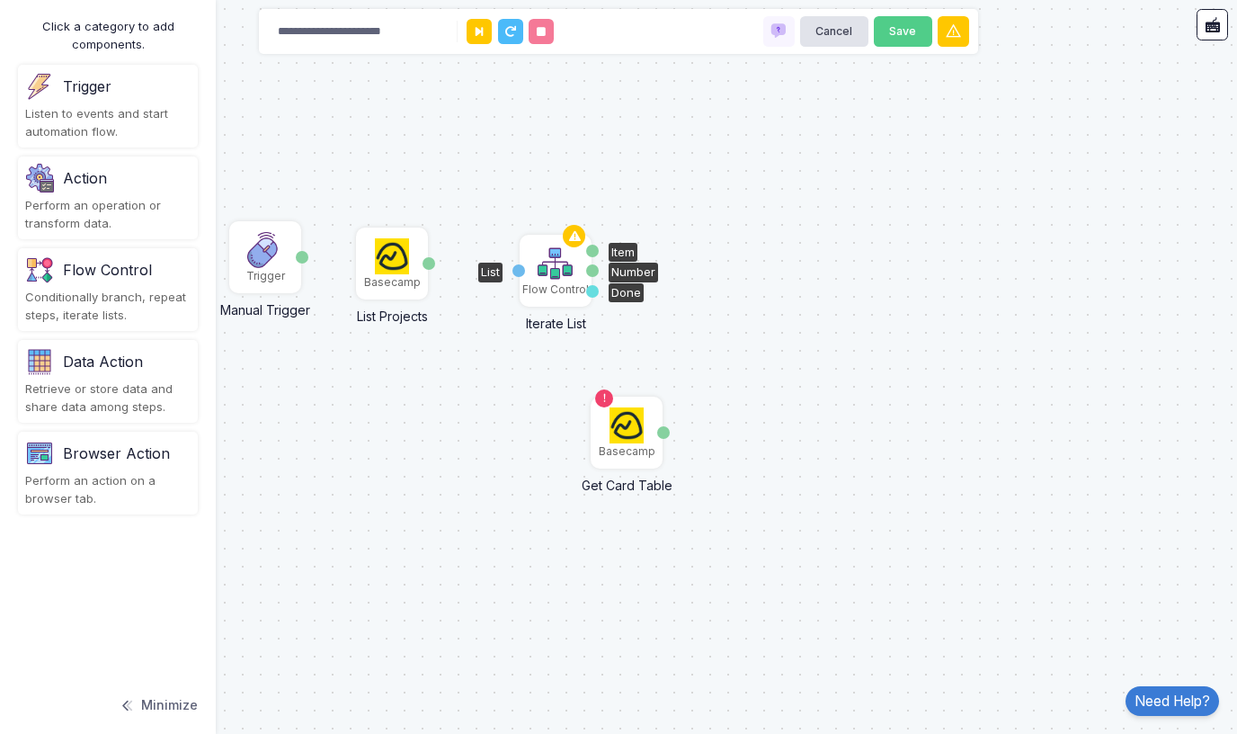
drag, startPoint x: 475, startPoint y: 380, endPoint x: 559, endPoint y: 262, distance: 145.7
click at [559, 262] on img at bounding box center [556, 263] width 36 height 36
click at [405, 265] on img at bounding box center [392, 256] width 35 height 36
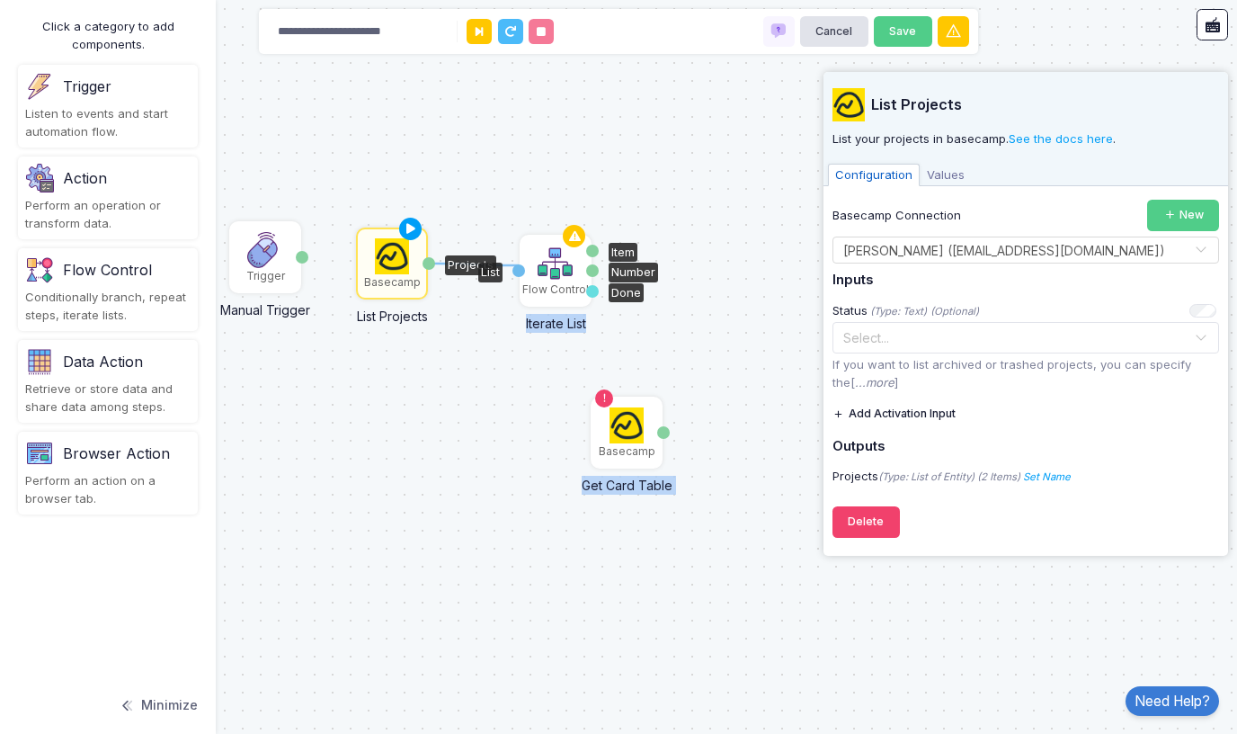
drag, startPoint x: 434, startPoint y: 261, endPoint x: 519, endPoint y: 265, distance: 84.6
click at [1, 1] on div "1 Trigger Manual Trigger Done Basecamp List Projects Projects Basecamp Get Card…" at bounding box center [0, 0] width 1 height 1
click at [545, 268] on img at bounding box center [556, 263] width 36 height 36
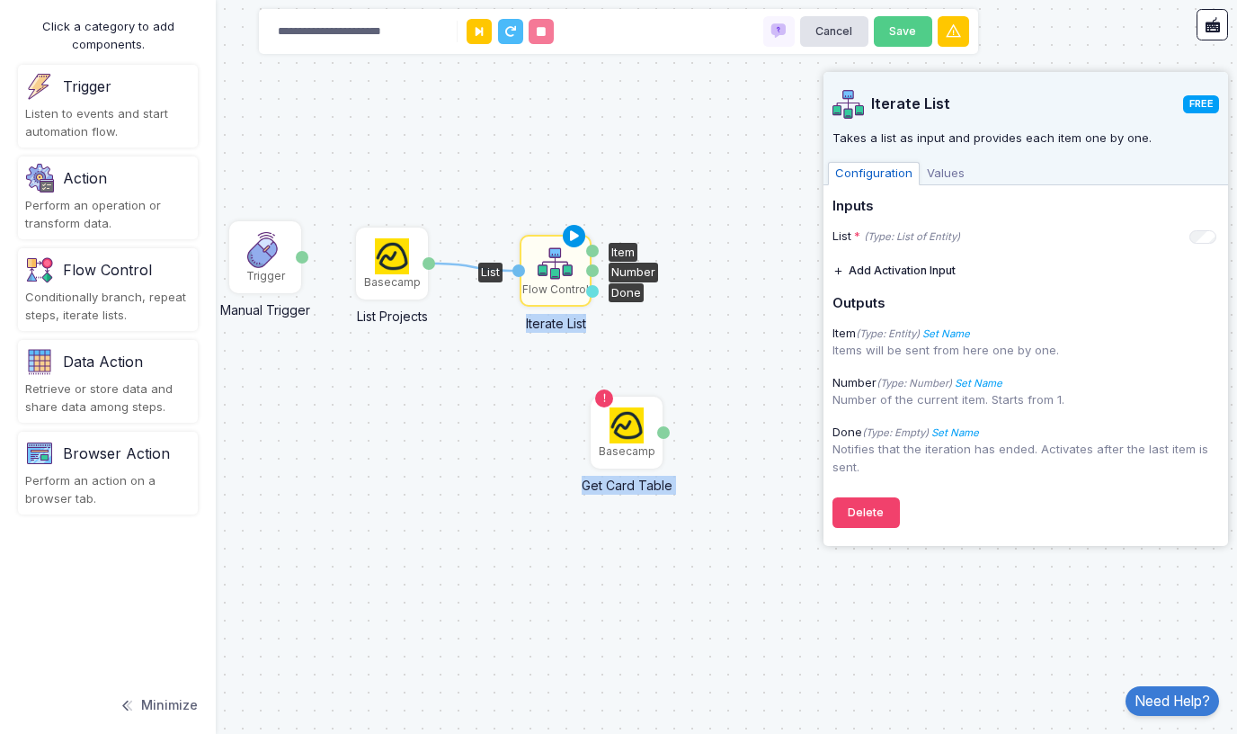
click at [576, 234] on icon at bounding box center [575, 236] width 22 height 25
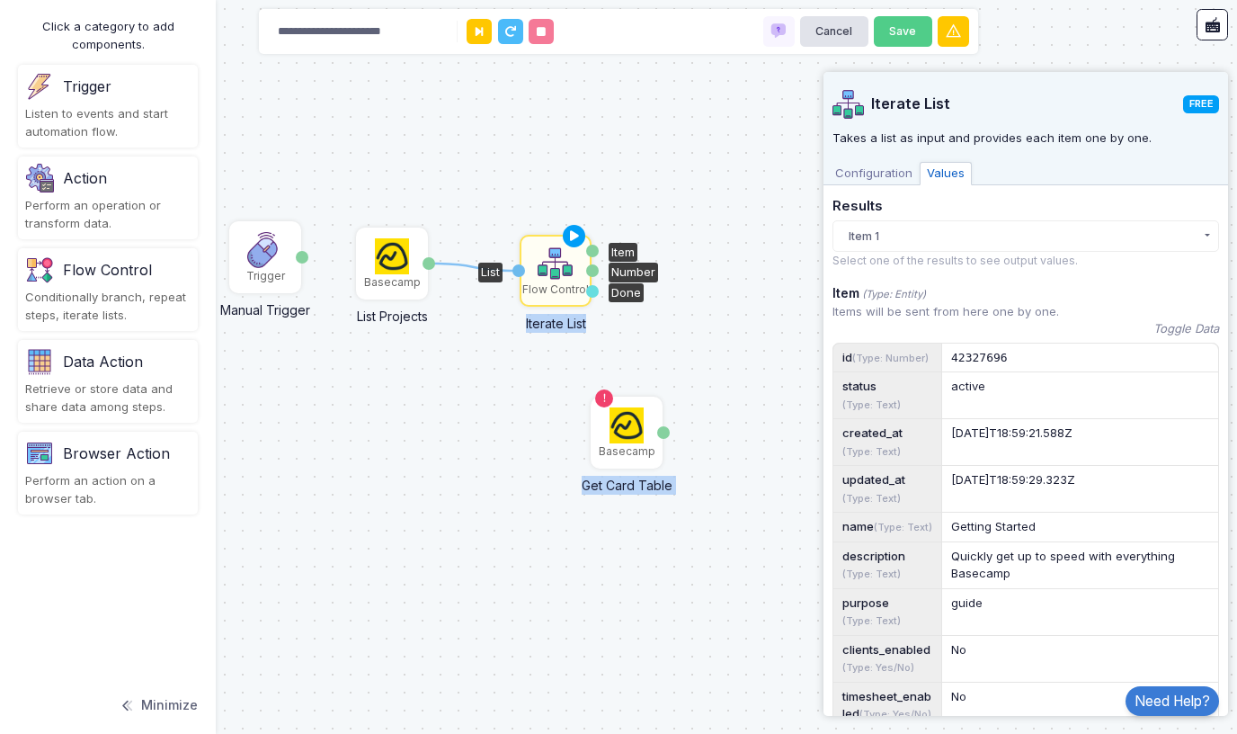
scroll to position [0, 0]
click at [1162, 239] on button "Item 1" at bounding box center [1025, 235] width 387 height 31
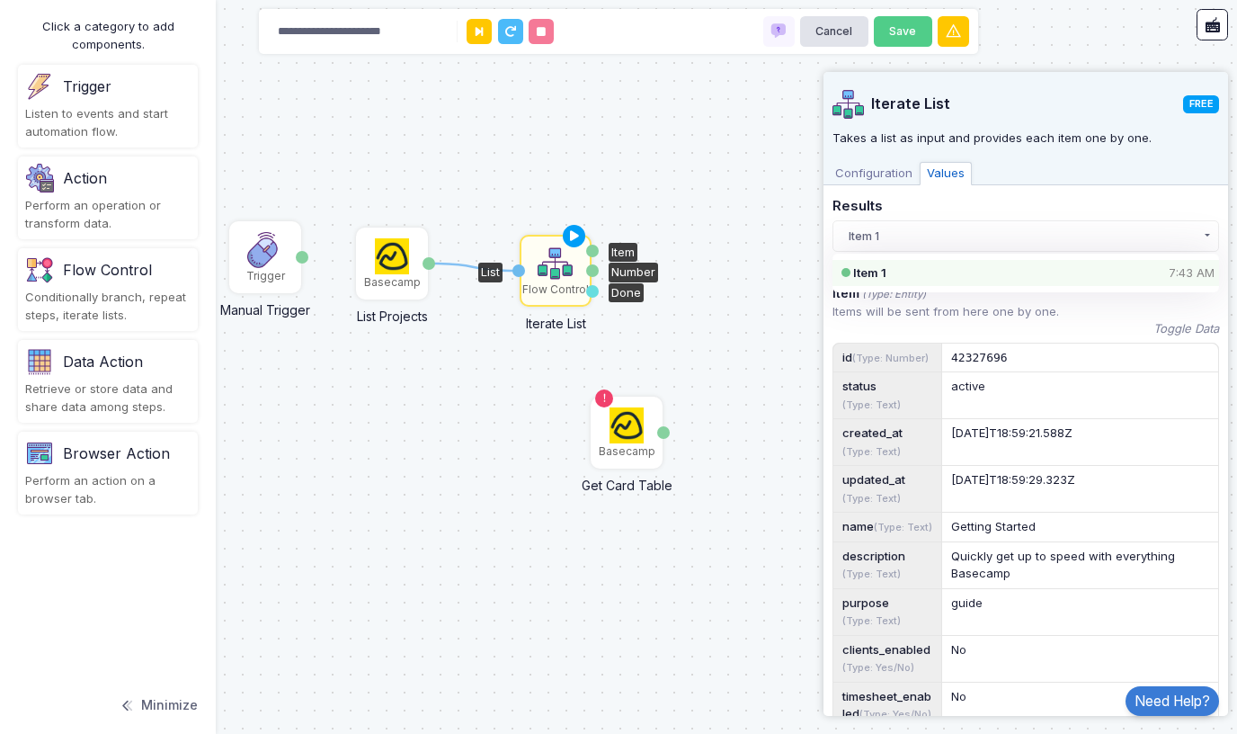
click at [1039, 106] on span "Iterate List" at bounding box center [1027, 104] width 313 height 18
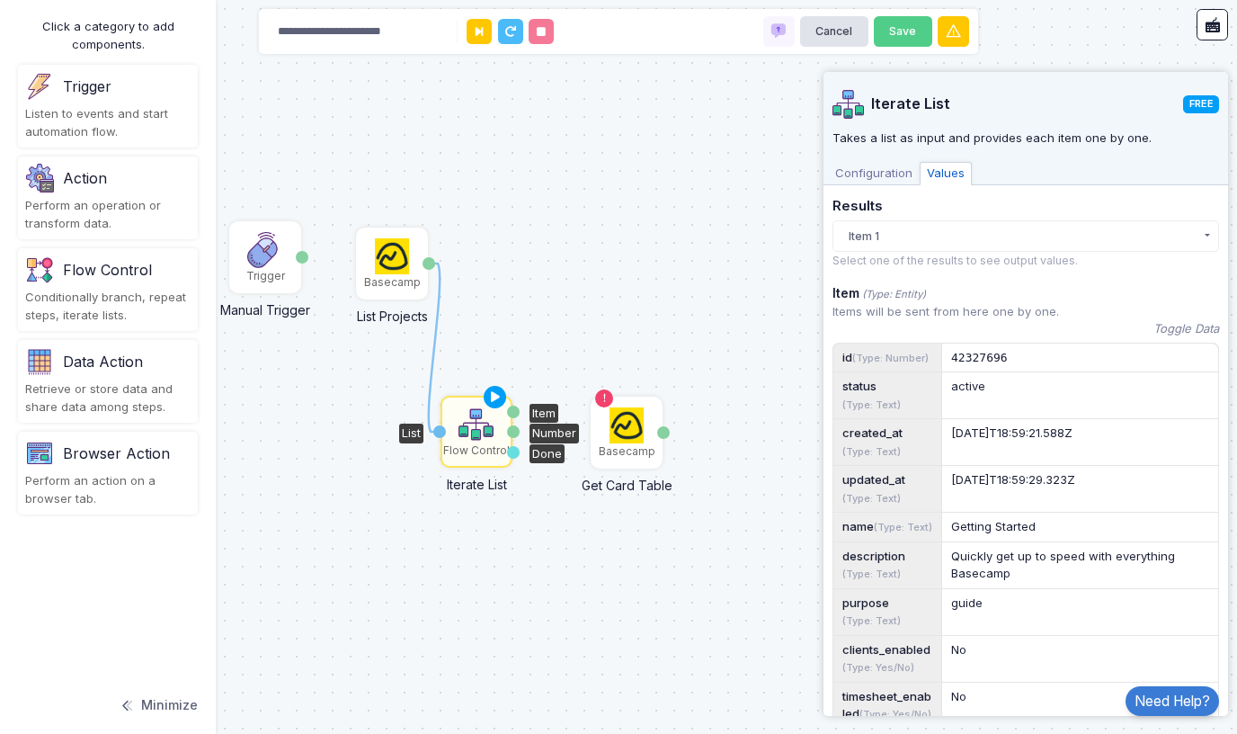
drag, startPoint x: 566, startPoint y: 281, endPoint x: 487, endPoint y: 442, distance: 179.3
click at [487, 442] on div "Flow Control" at bounding box center [476, 450] width 67 height 16
drag, startPoint x: 515, startPoint y: 432, endPoint x: 601, endPoint y: 429, distance: 85.4
click at [1, 1] on div "1 1 Trigger Manual Trigger Done Basecamp List Projects Projects Basecamp Get Ca…" at bounding box center [0, 0] width 1 height 1
click at [634, 331] on div "1 Trigger Manual Trigger Done Basecamp List Projects Projects Basecamp Get Card…" at bounding box center [618, 367] width 1237 height 734
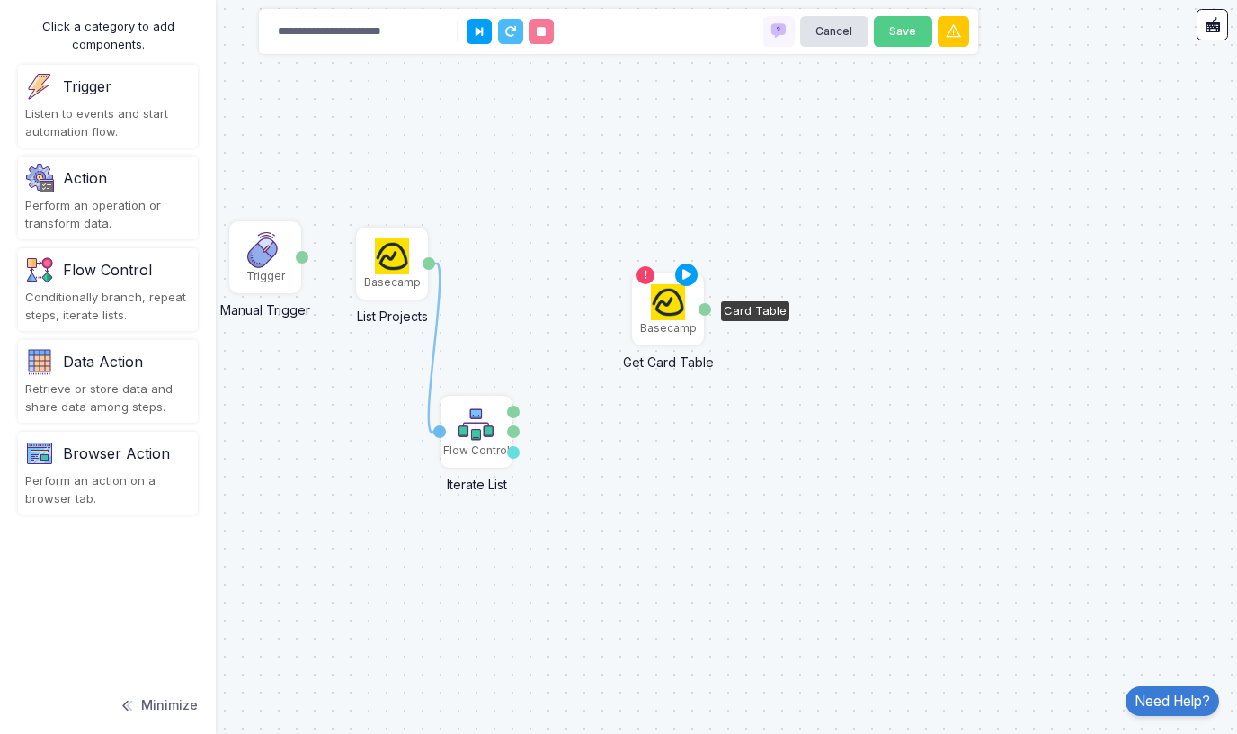
drag, startPoint x: 621, startPoint y: 440, endPoint x: 663, endPoint y: 316, distance: 129.9
click at [663, 316] on img at bounding box center [668, 302] width 35 height 36
click at [680, 316] on img at bounding box center [668, 302] width 35 height 36
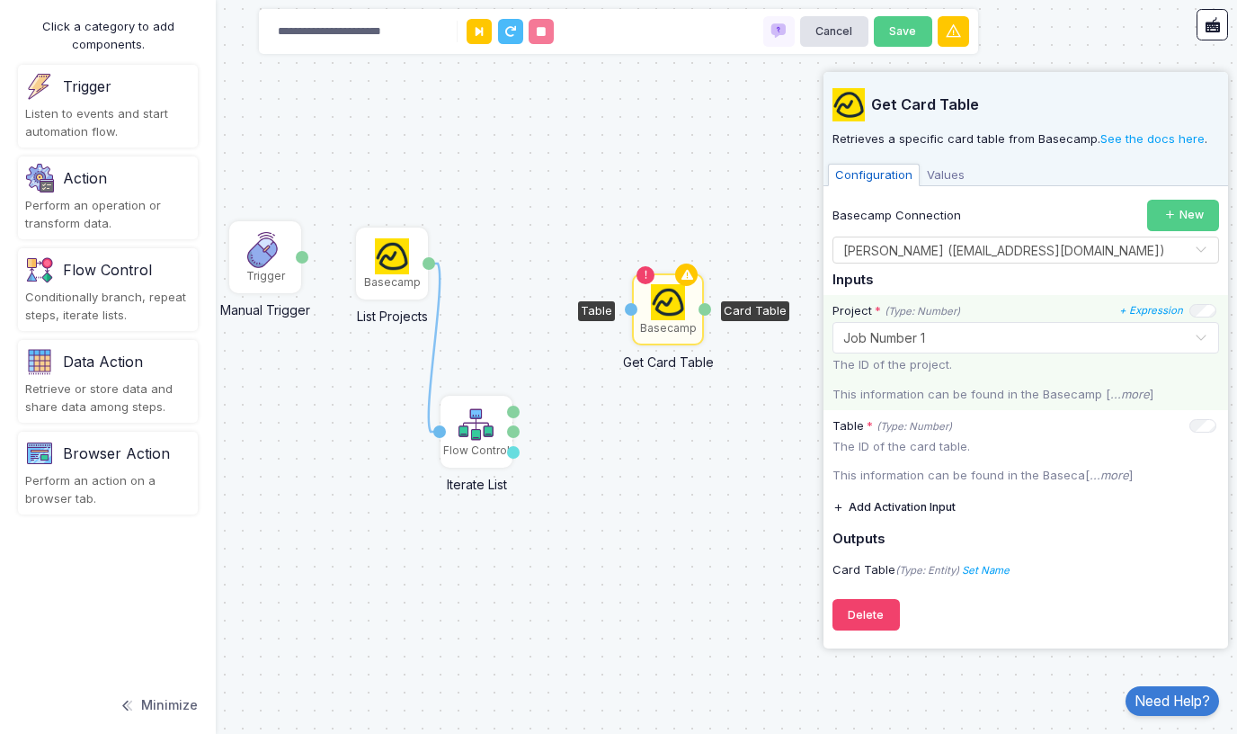
click at [954, 332] on input "text" at bounding box center [1007, 336] width 331 height 20
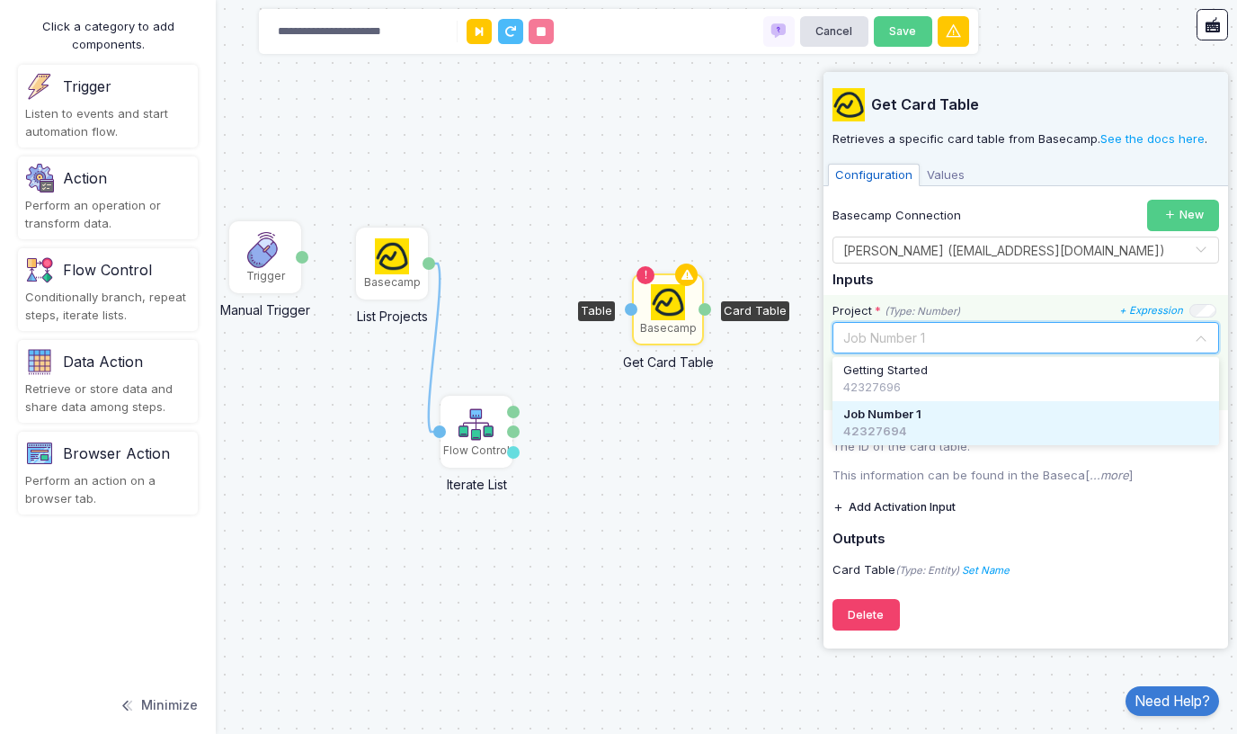
click at [954, 332] on input "text" at bounding box center [1007, 336] width 331 height 20
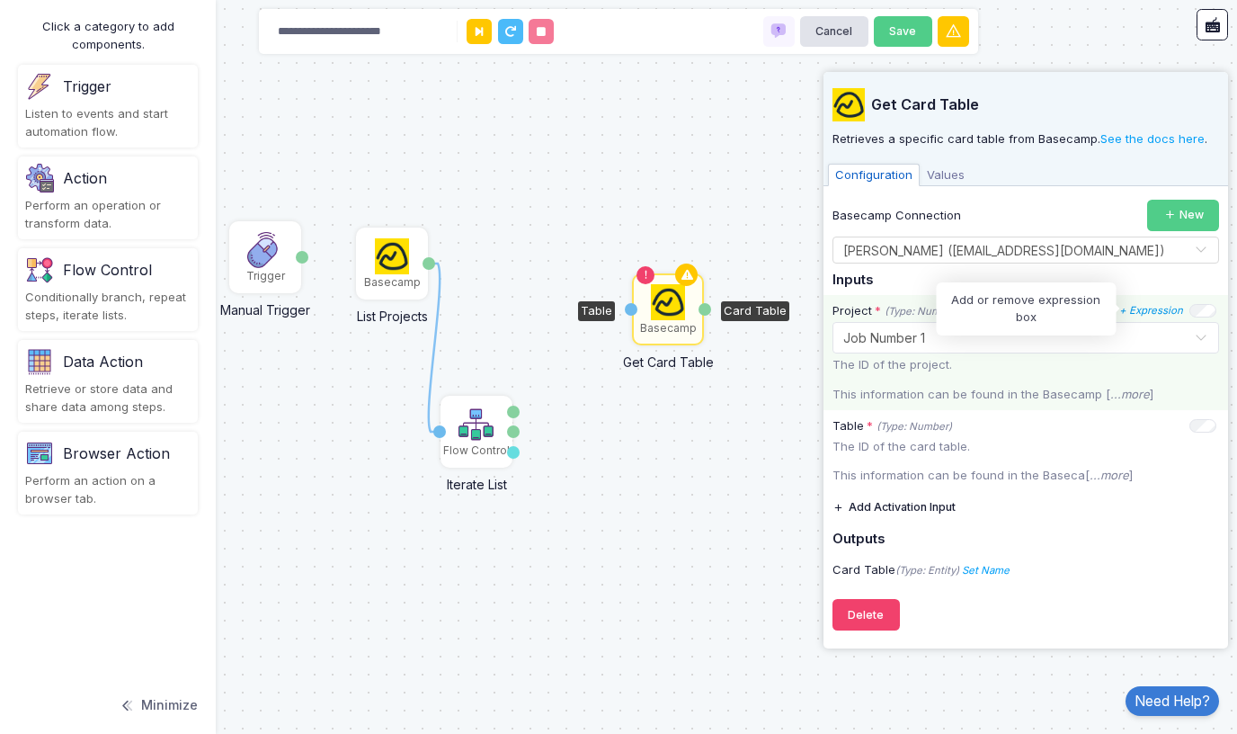
click at [1133, 303] on link "+ Expression" at bounding box center [1151, 310] width 64 height 15
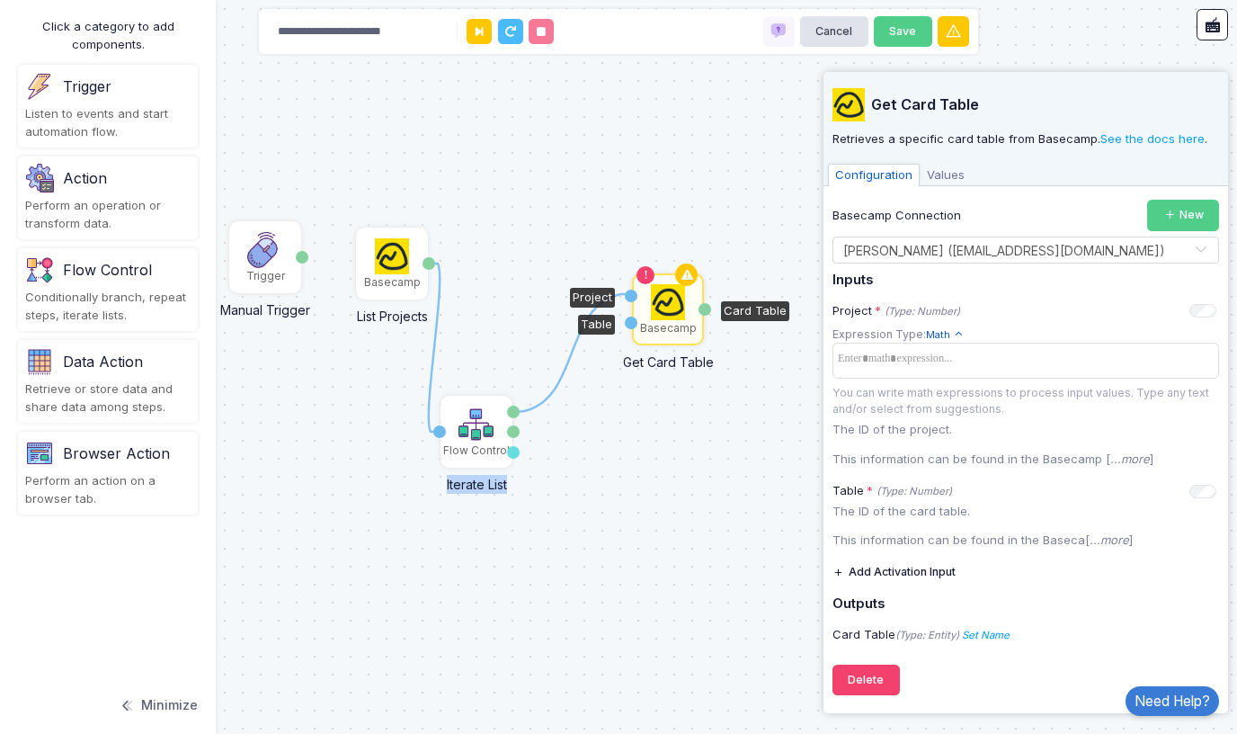
drag, startPoint x: 514, startPoint y: 409, endPoint x: 630, endPoint y: 294, distance: 163.4
click at [1, 1] on div "1 1 Trigger Manual Trigger Done Basecamp List Projects Projects Basecamp Get Ca…" at bounding box center [0, 0] width 1 height 1
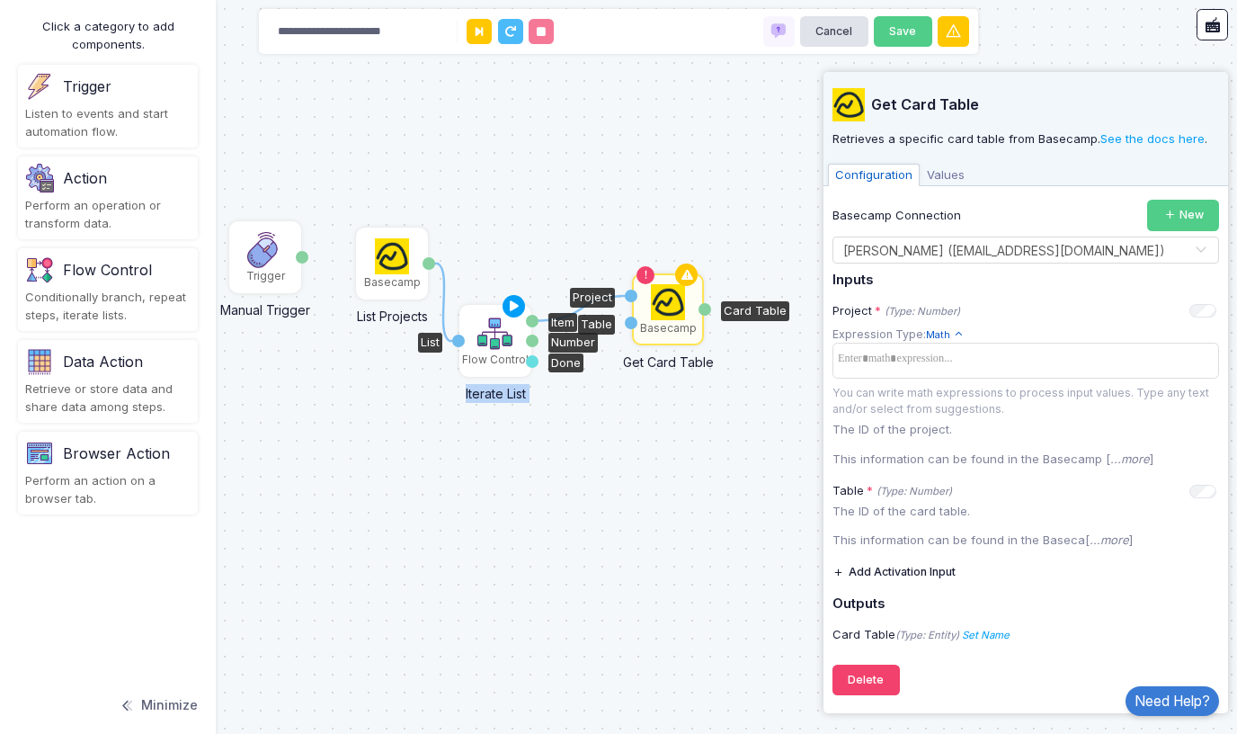
drag, startPoint x: 471, startPoint y: 438, endPoint x: 490, endPoint y: 347, distance: 92.7
click at [490, 347] on img at bounding box center [495, 334] width 36 height 36
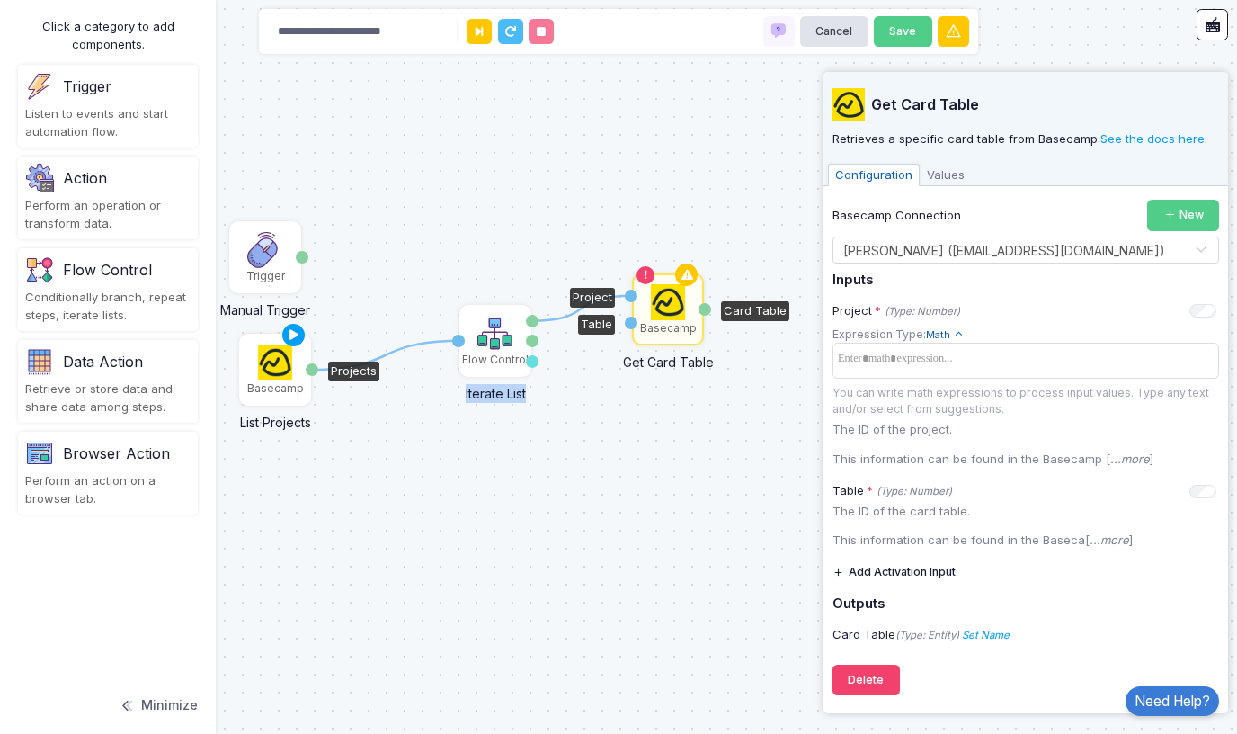
drag, startPoint x: 387, startPoint y: 263, endPoint x: 271, endPoint y: 369, distance: 157.8
click at [271, 369] on img at bounding box center [275, 362] width 35 height 36
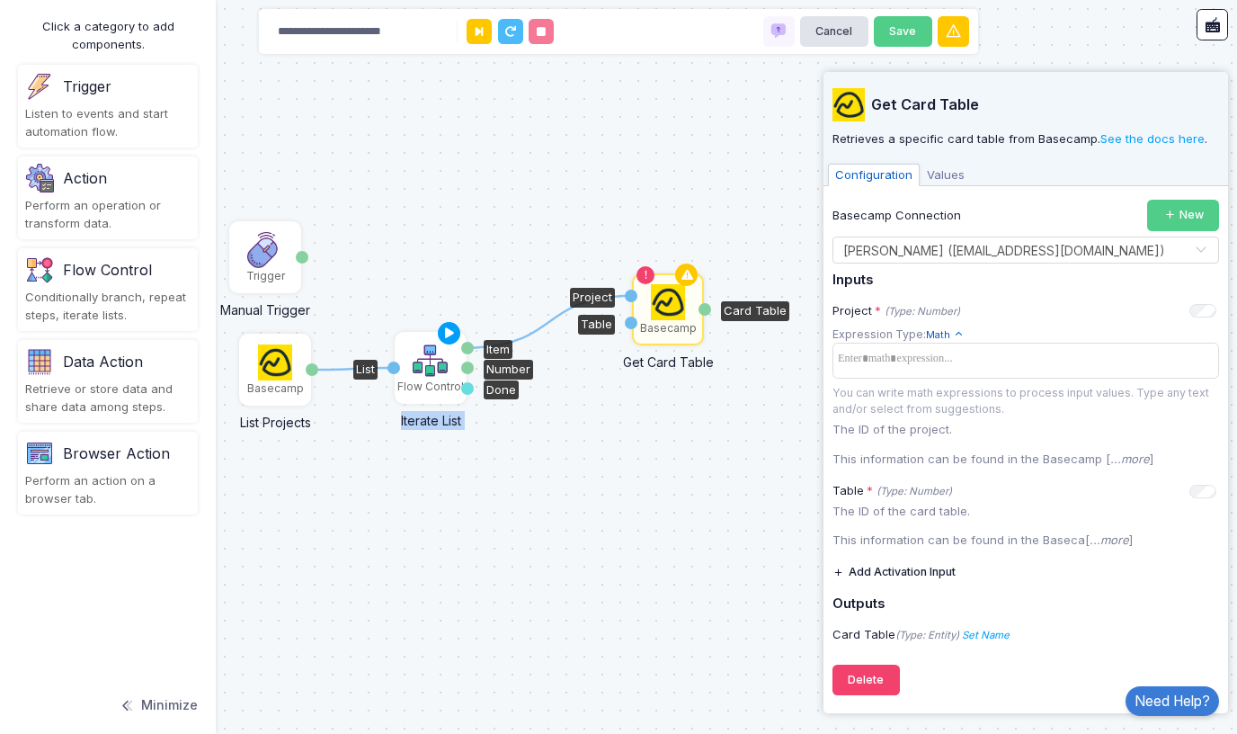
drag, startPoint x: 491, startPoint y: 339, endPoint x: 426, endPoint y: 366, distance: 70.1
click at [426, 366] on img at bounding box center [431, 361] width 36 height 36
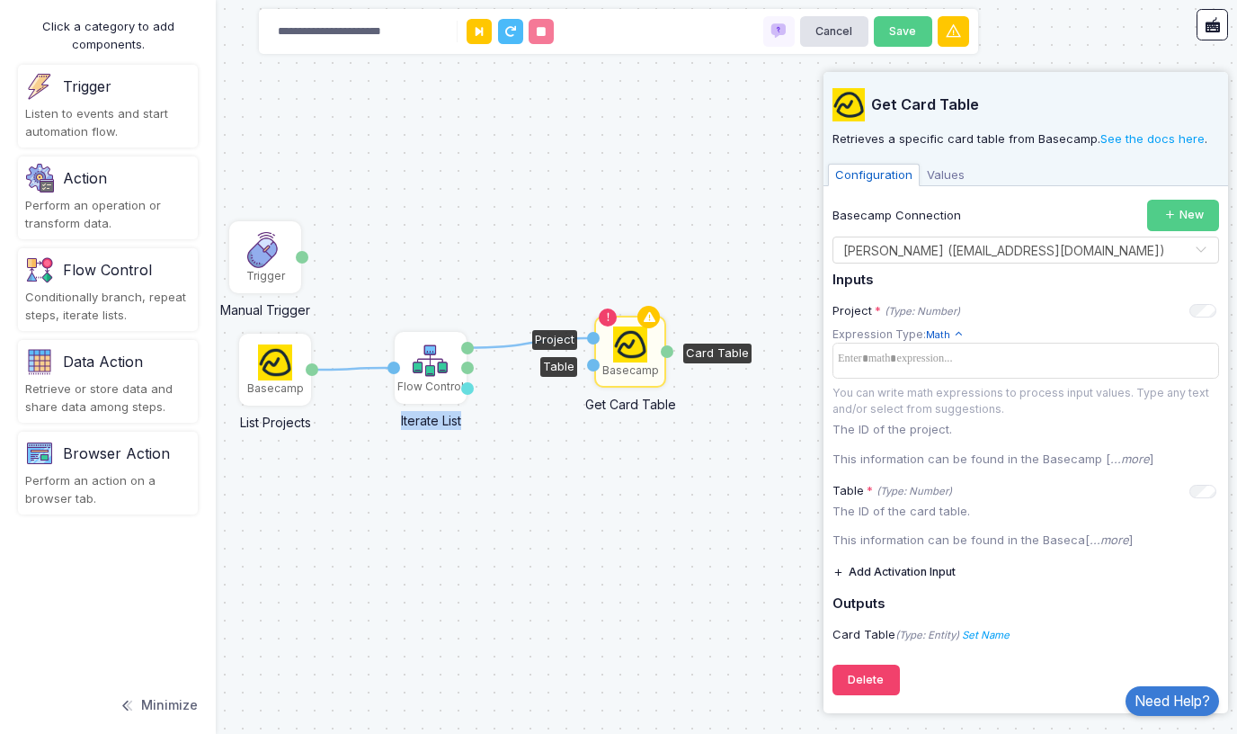
drag, startPoint x: 662, startPoint y: 311, endPoint x: 623, endPoint y: 353, distance: 57.3
click at [623, 353] on img at bounding box center [630, 344] width 35 height 36
click at [567, 513] on div "1 1 Trigger Manual Trigger Done Basecamp List Projects Projects Basecamp Get Ca…" at bounding box center [618, 367] width 1237 height 734
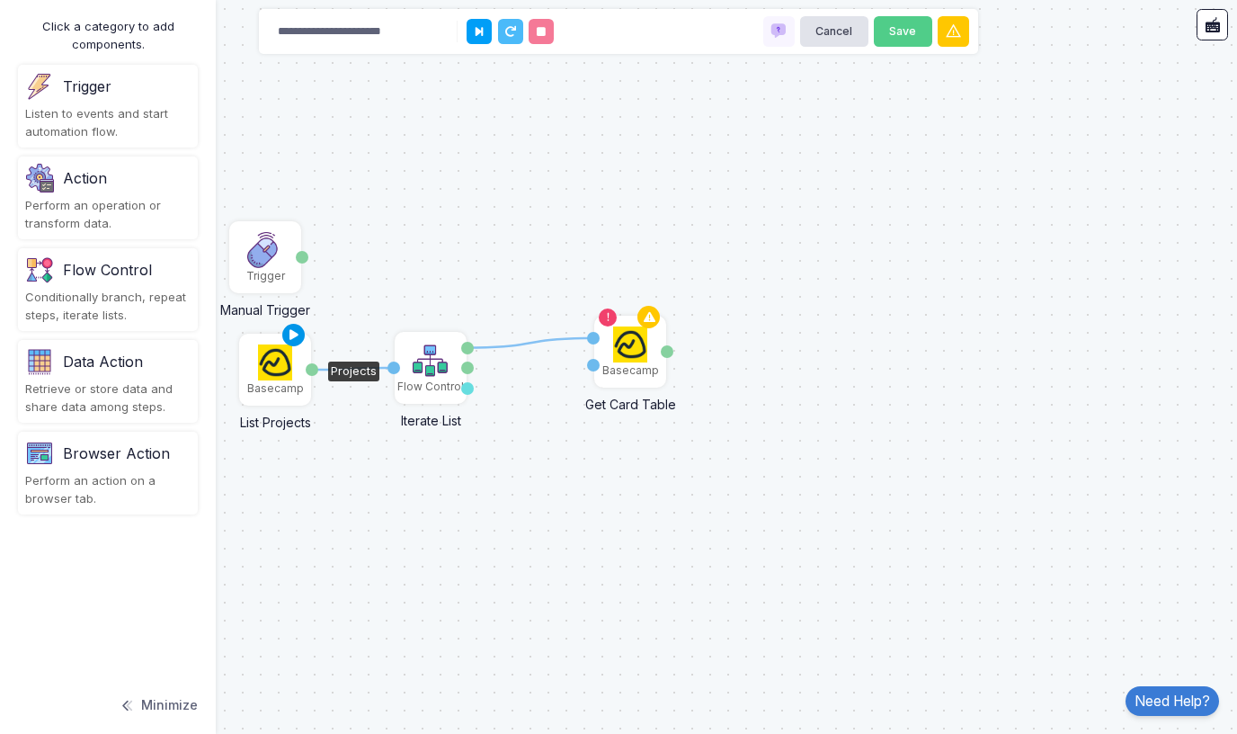
click at [294, 329] on icon at bounding box center [294, 335] width 22 height 25
click at [446, 332] on icon at bounding box center [450, 333] width 22 height 25
click at [425, 378] on img at bounding box center [431, 361] width 36 height 36
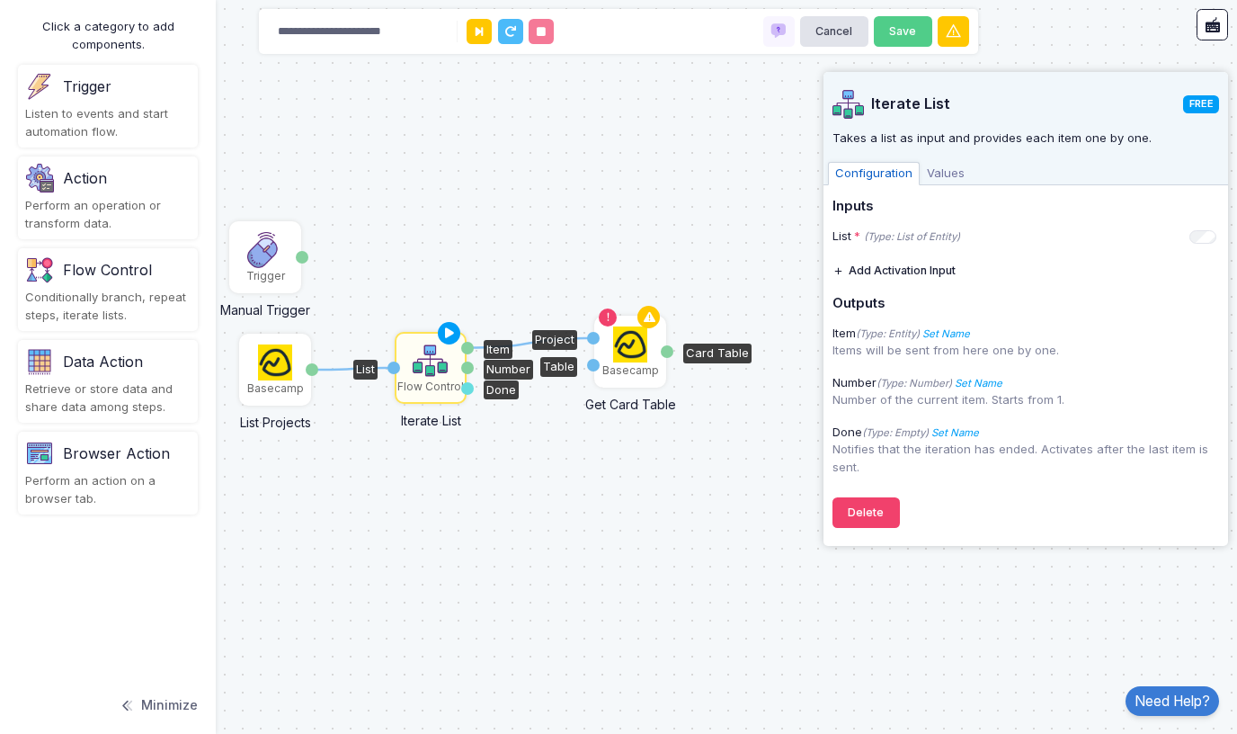
click at [632, 341] on img at bounding box center [630, 344] width 35 height 36
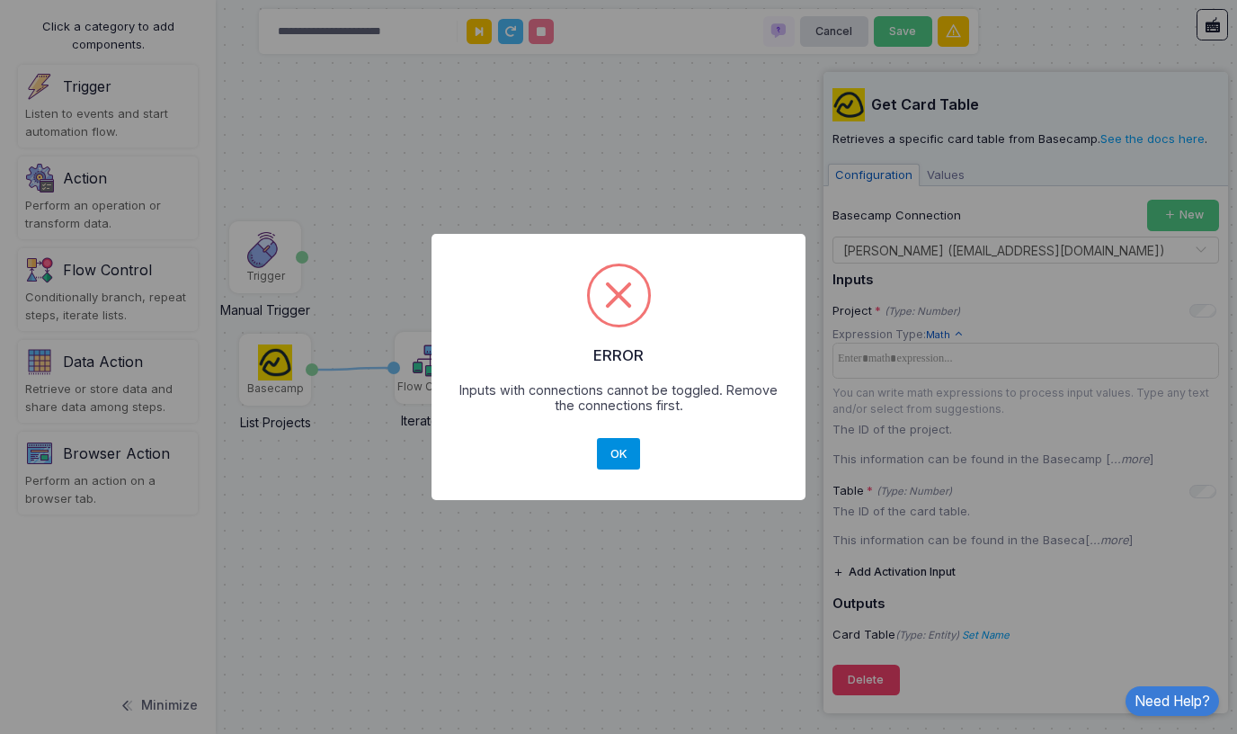
click at [611, 450] on button "OK" at bounding box center [618, 454] width 43 height 32
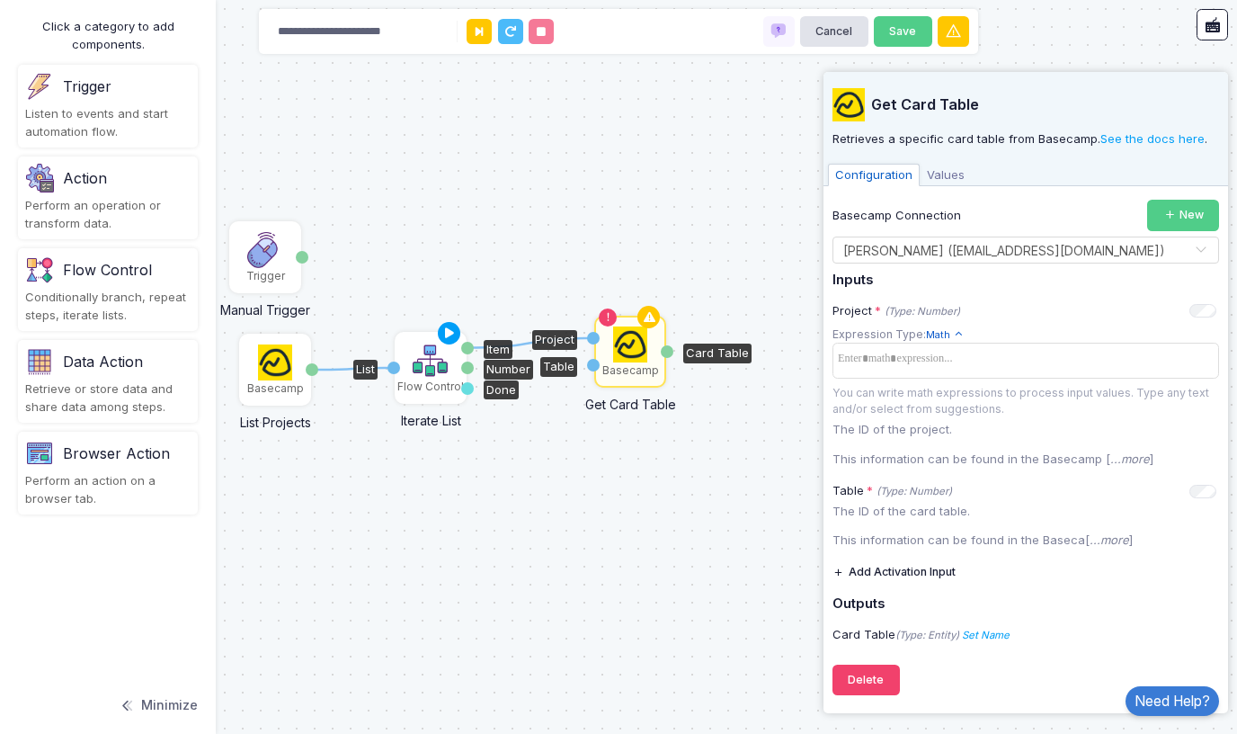
click at [442, 364] on img at bounding box center [431, 361] width 36 height 36
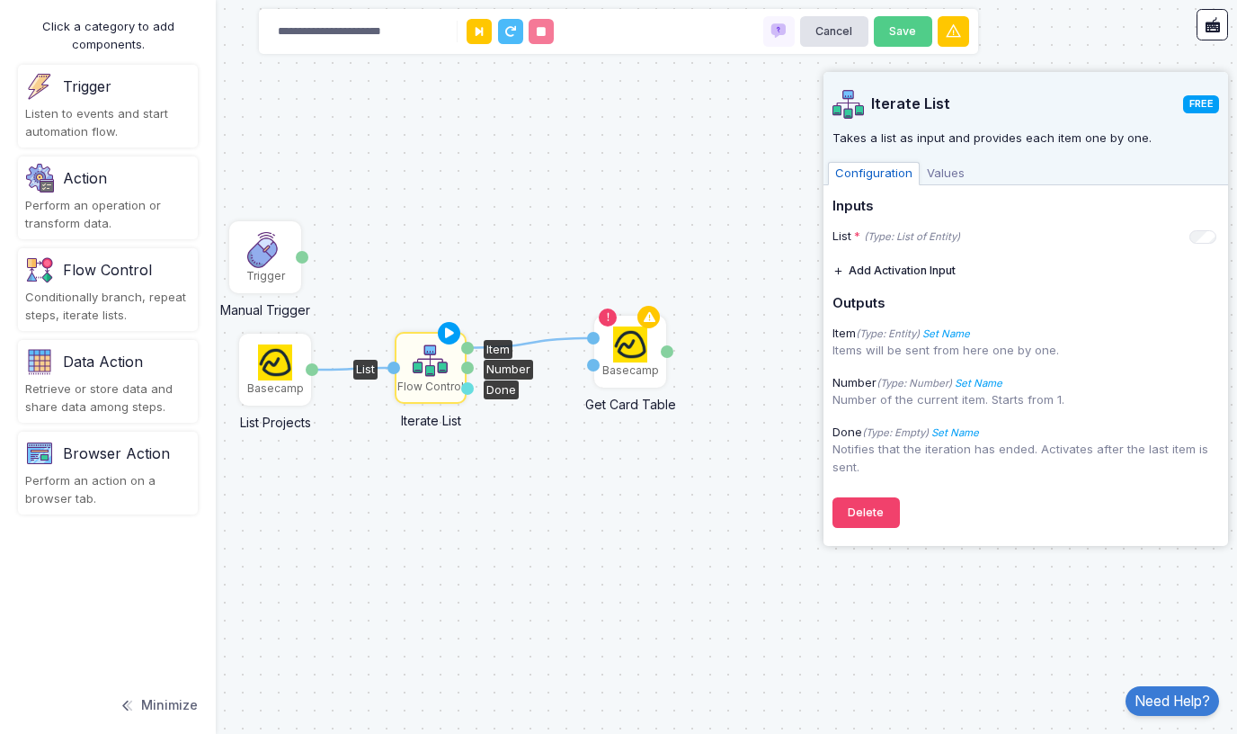
click at [943, 173] on span "Values" at bounding box center [946, 173] width 52 height 23
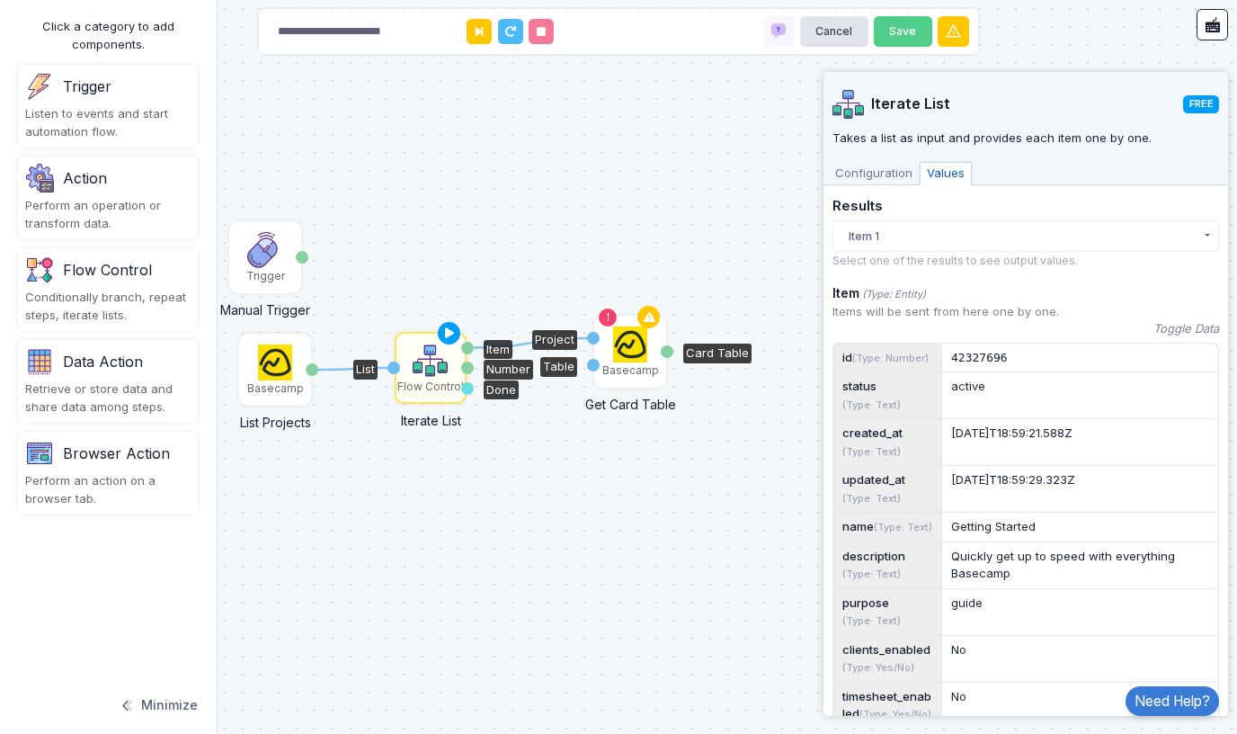
click at [634, 359] on img at bounding box center [630, 344] width 35 height 36
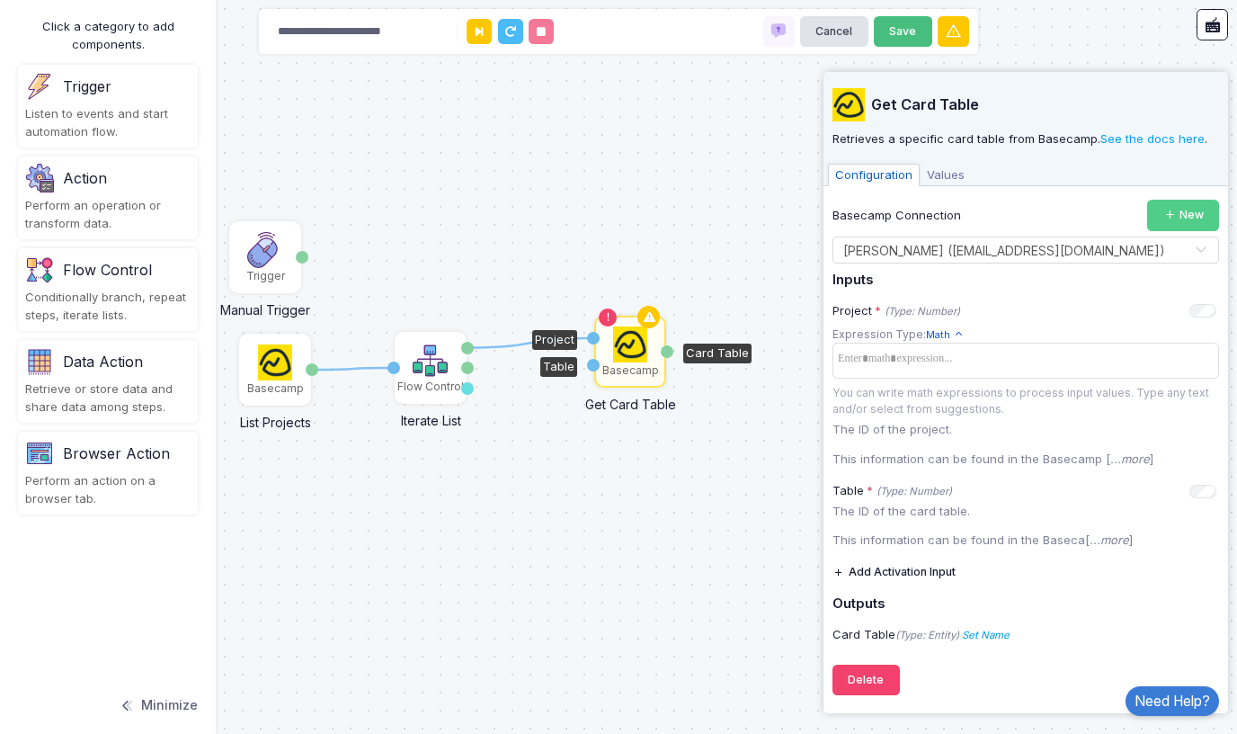
click at [892, 26] on button "Save" at bounding box center [903, 31] width 58 height 31
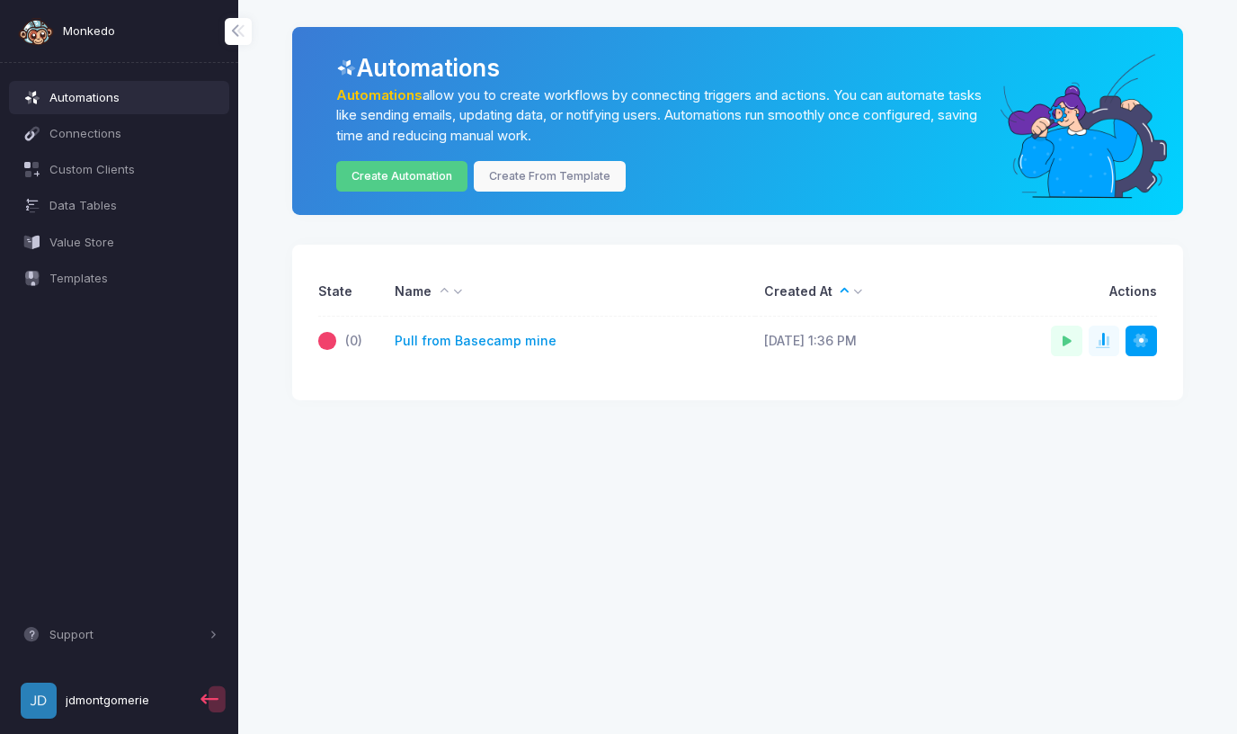
click at [468, 337] on link "Pull from Basecamp mine" at bounding box center [476, 341] width 162 height 19
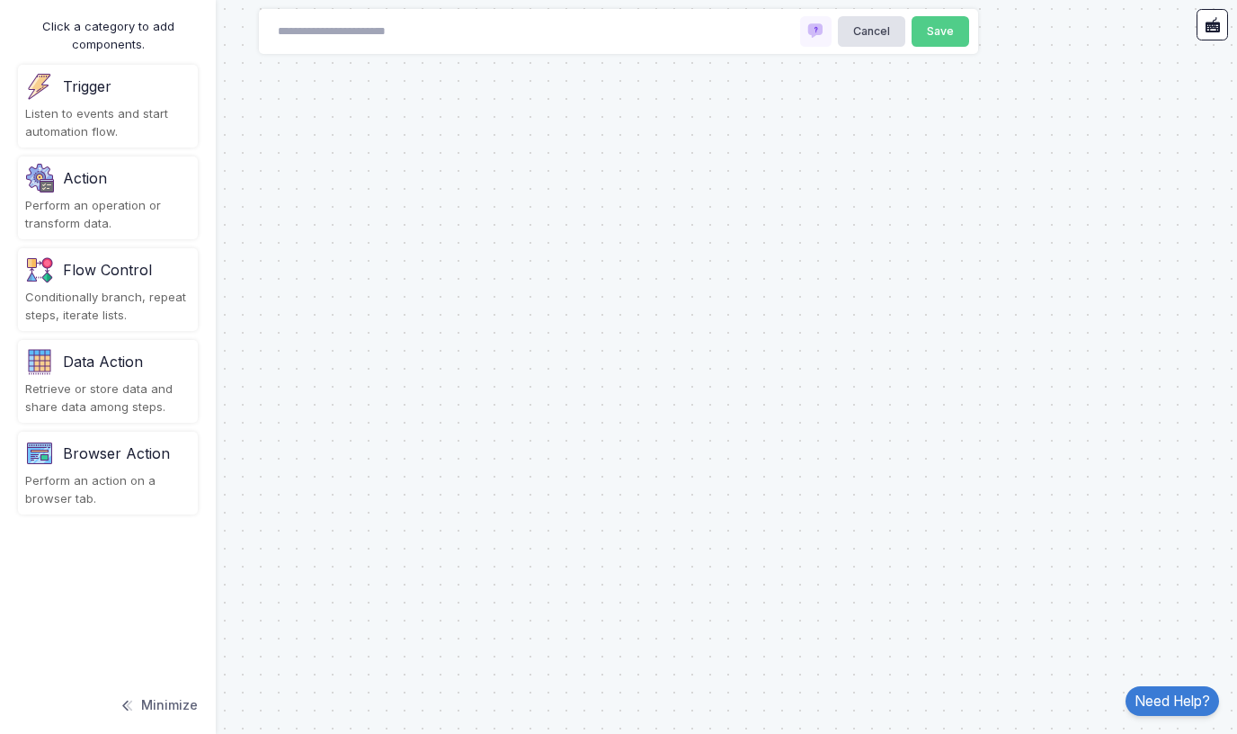
type input "**********"
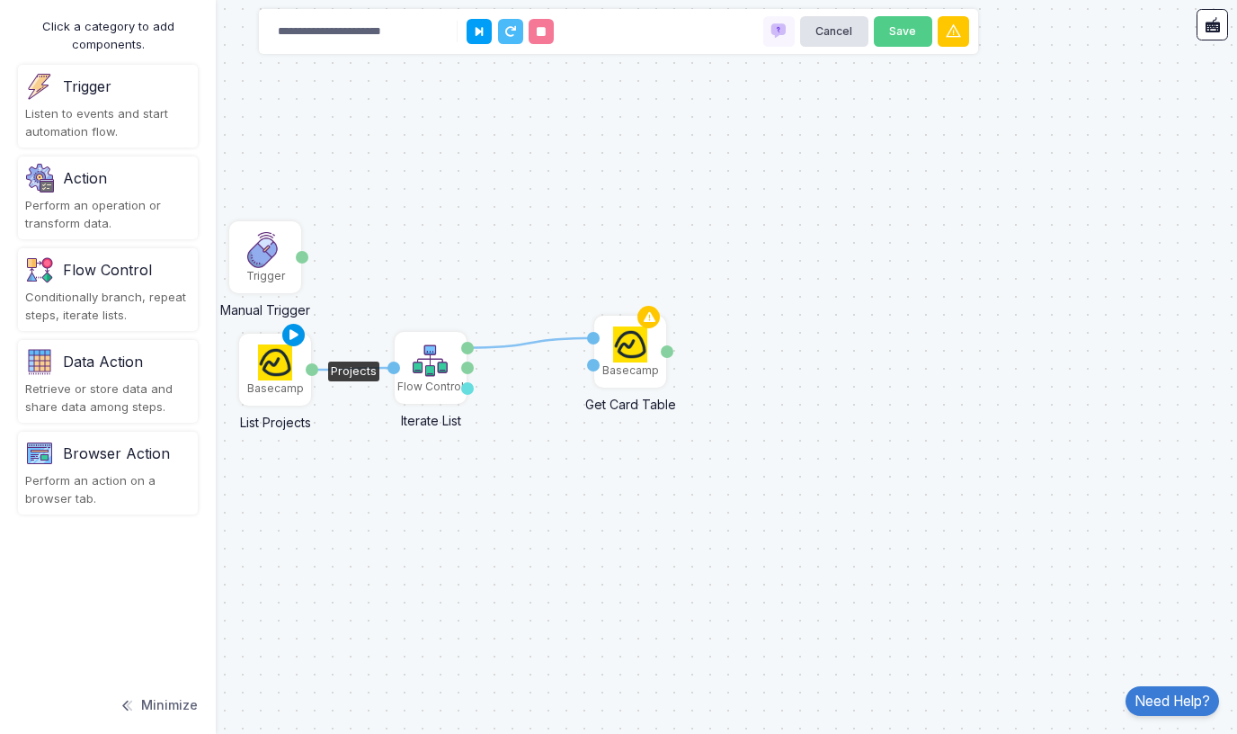
click at [294, 337] on icon at bounding box center [294, 335] width 22 height 25
click at [280, 372] on img at bounding box center [275, 362] width 35 height 36
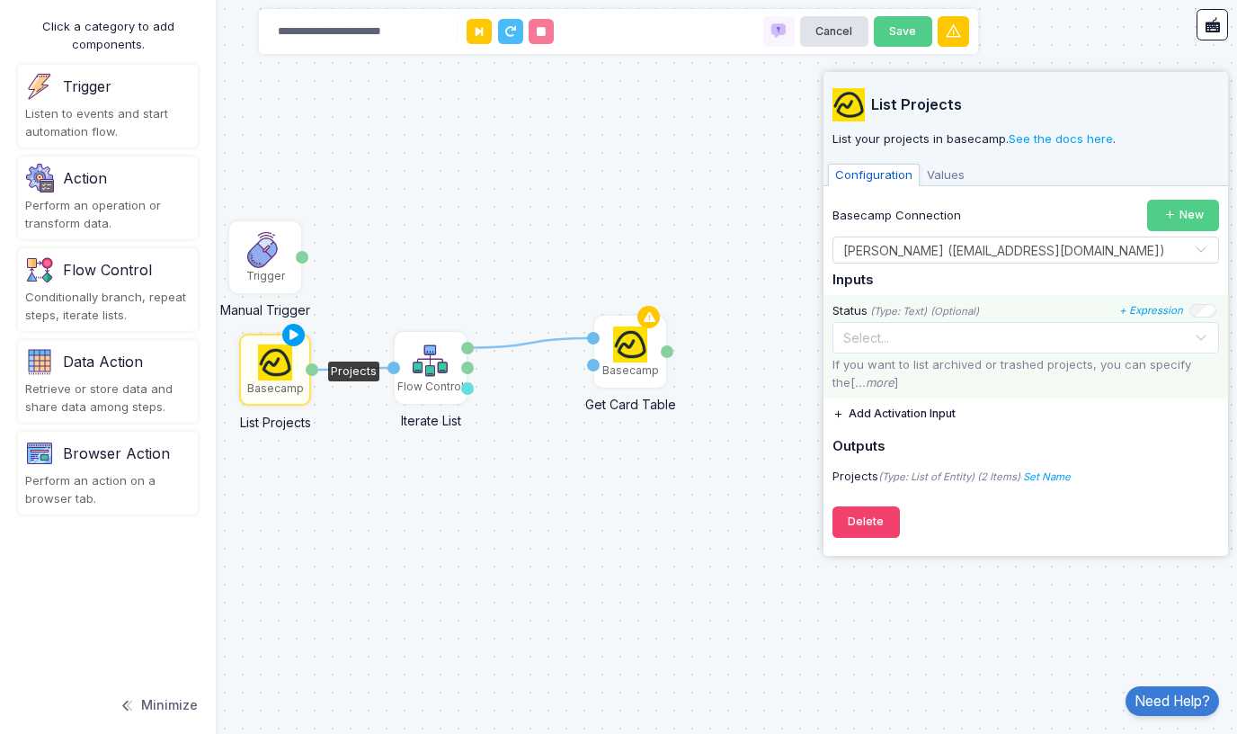
click at [951, 339] on input "text" at bounding box center [1007, 336] width 331 height 20
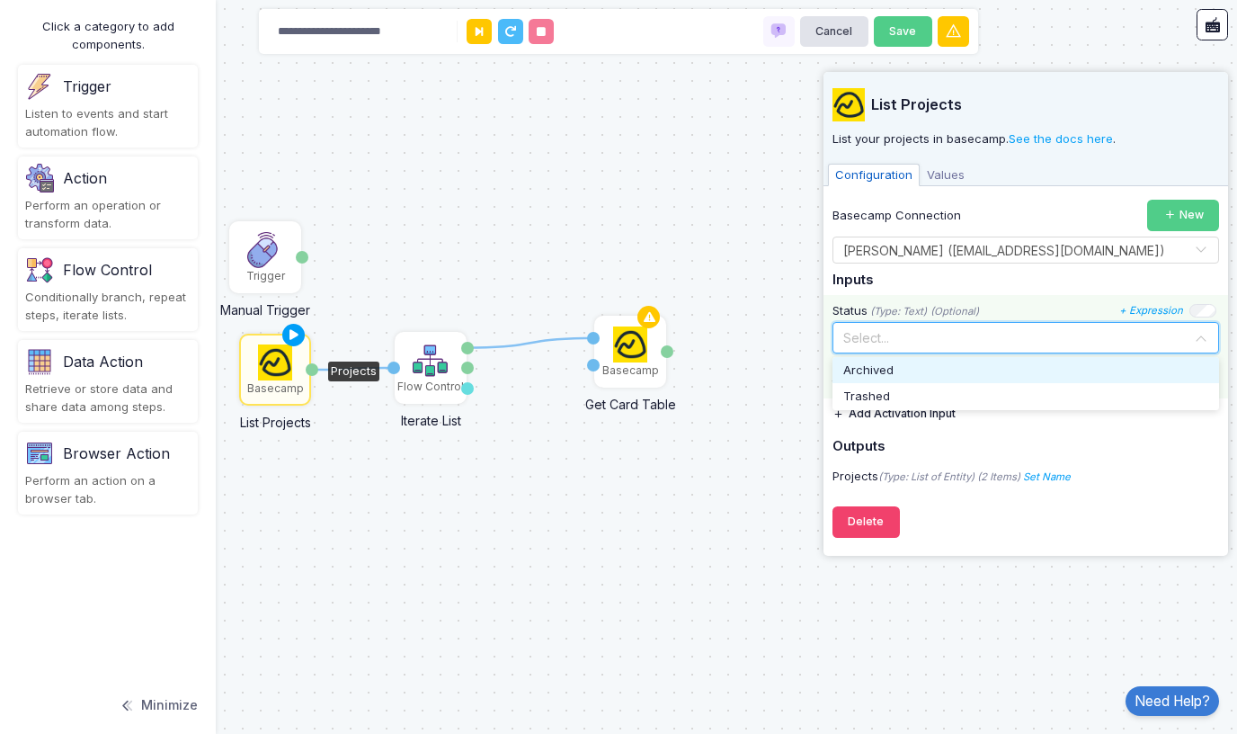
click at [951, 339] on input "text" at bounding box center [1007, 336] width 331 height 20
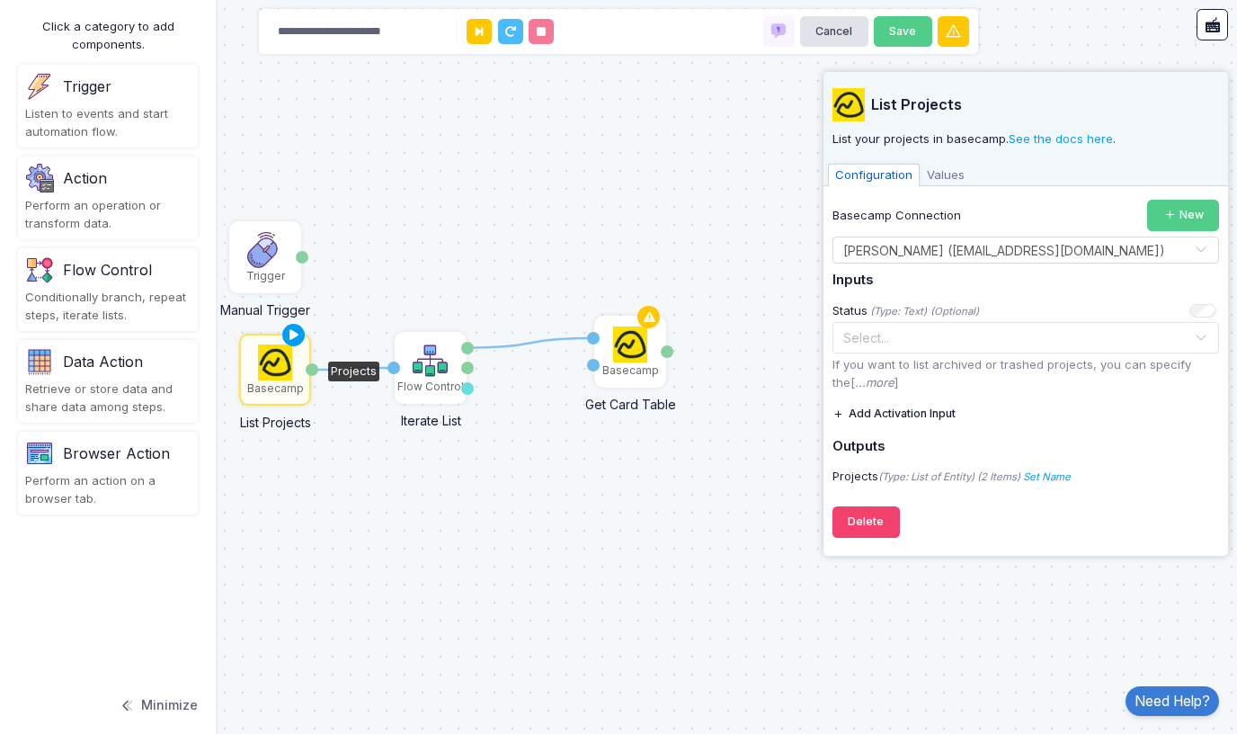
click at [951, 175] on span "Values" at bounding box center [946, 175] width 52 height 23
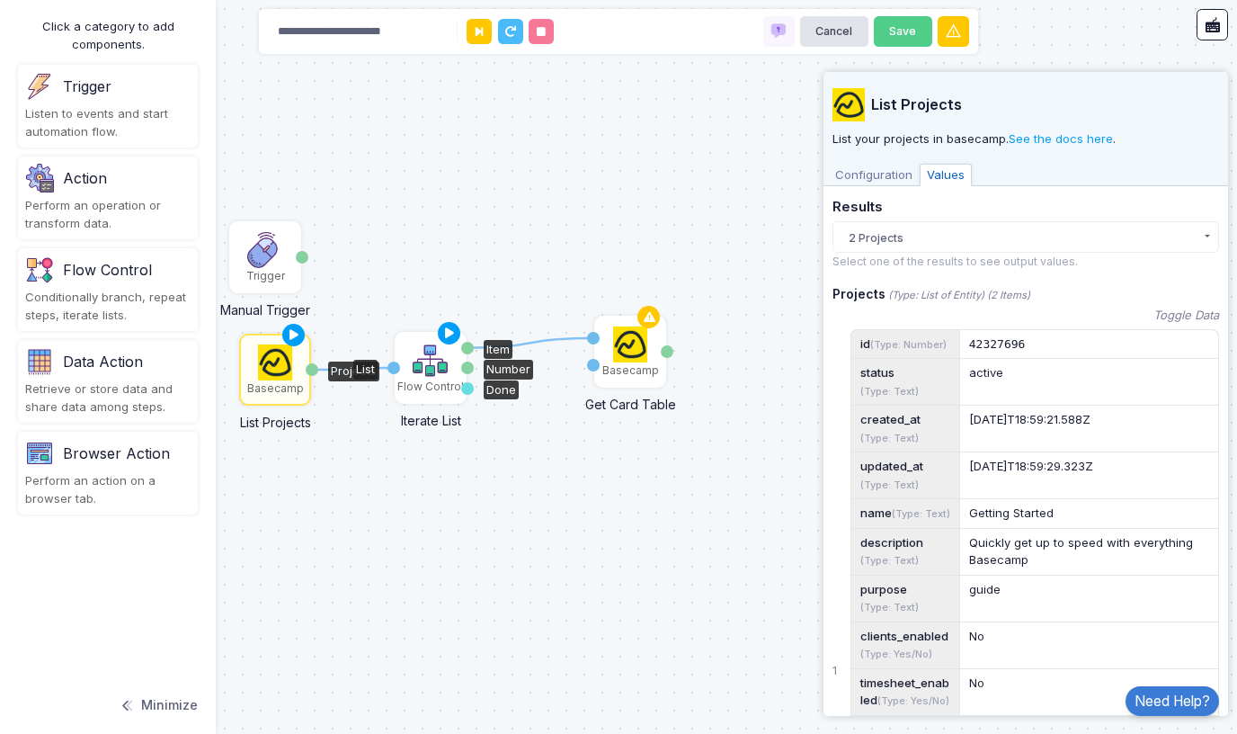
click at [425, 378] on img at bounding box center [431, 361] width 36 height 36
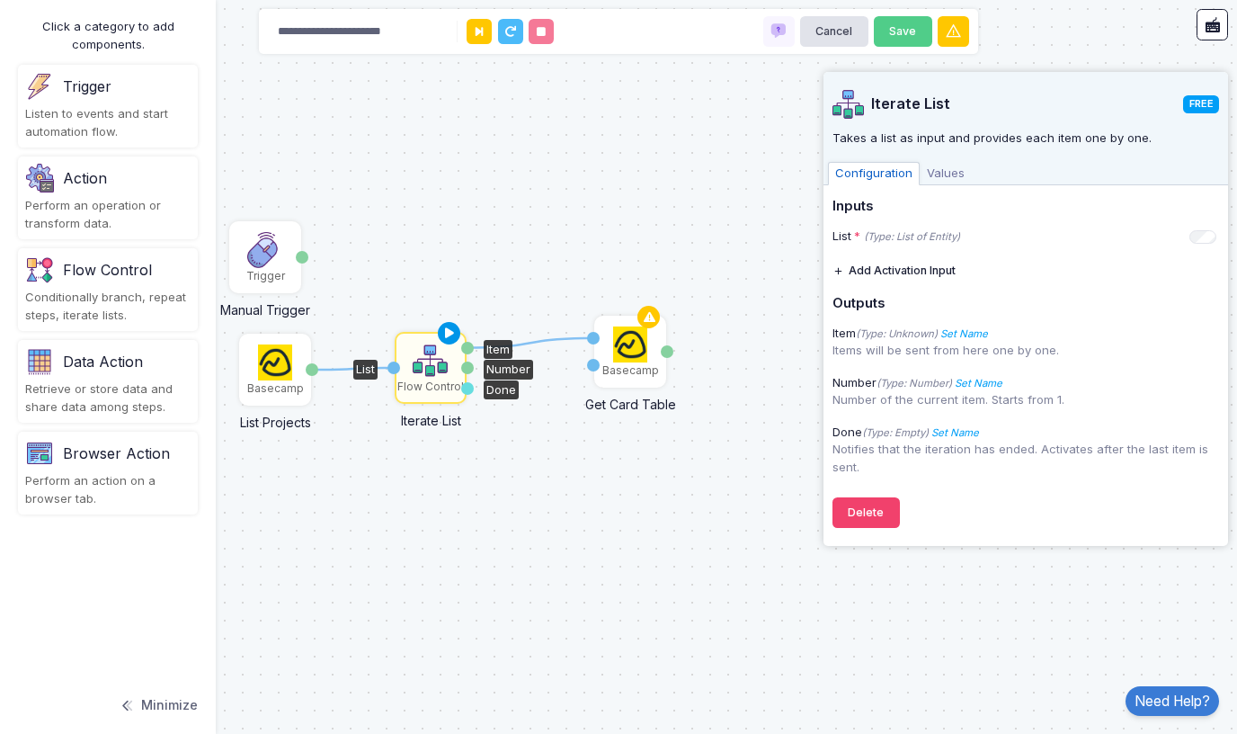
click at [448, 334] on icon at bounding box center [450, 333] width 22 height 25
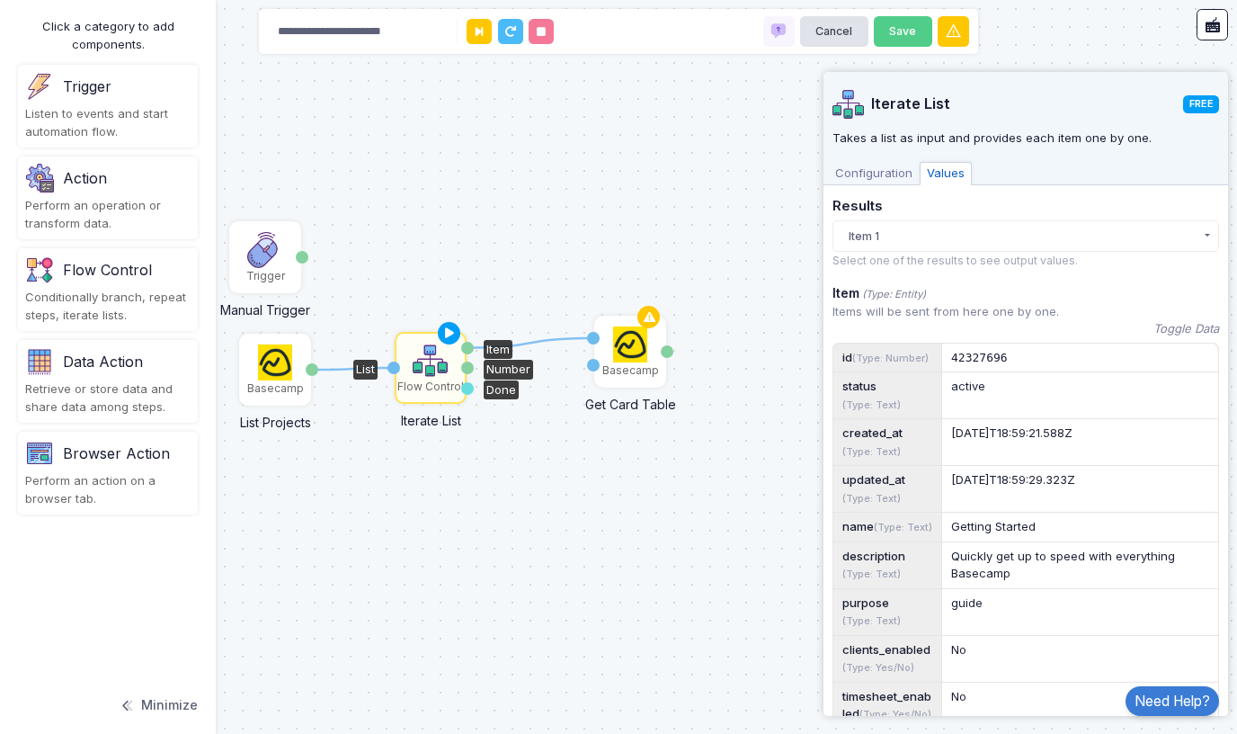
click at [958, 235] on button "Item 1" at bounding box center [1025, 235] width 387 height 31
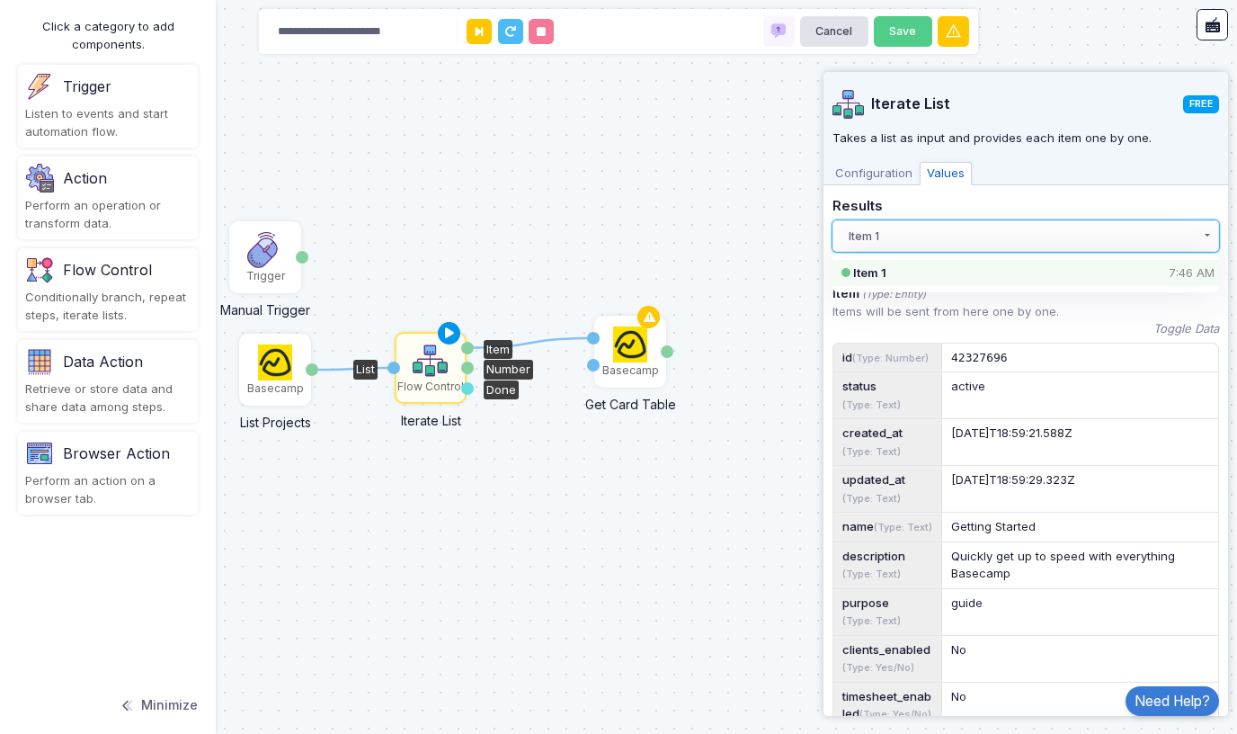
click at [448, 330] on icon at bounding box center [450, 333] width 22 height 25
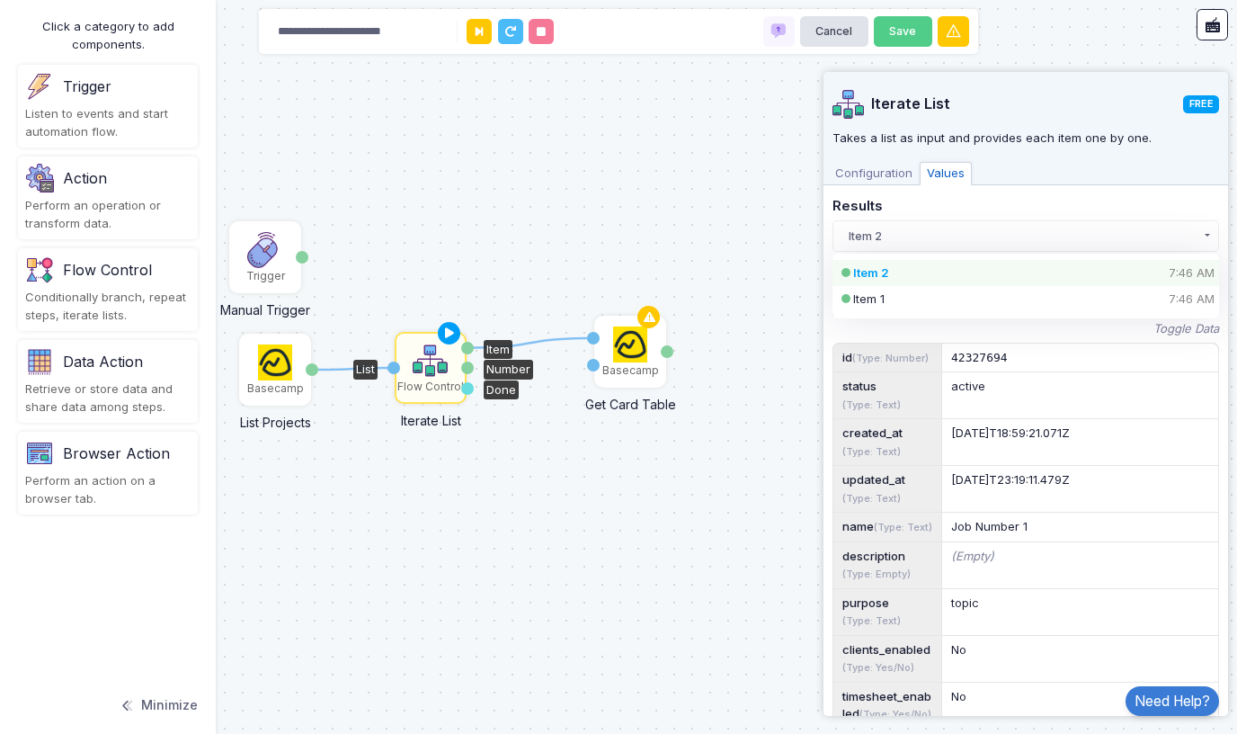
click at [884, 274] on div "Item 2 7:46 AM" at bounding box center [1010, 273] width 315 height 18
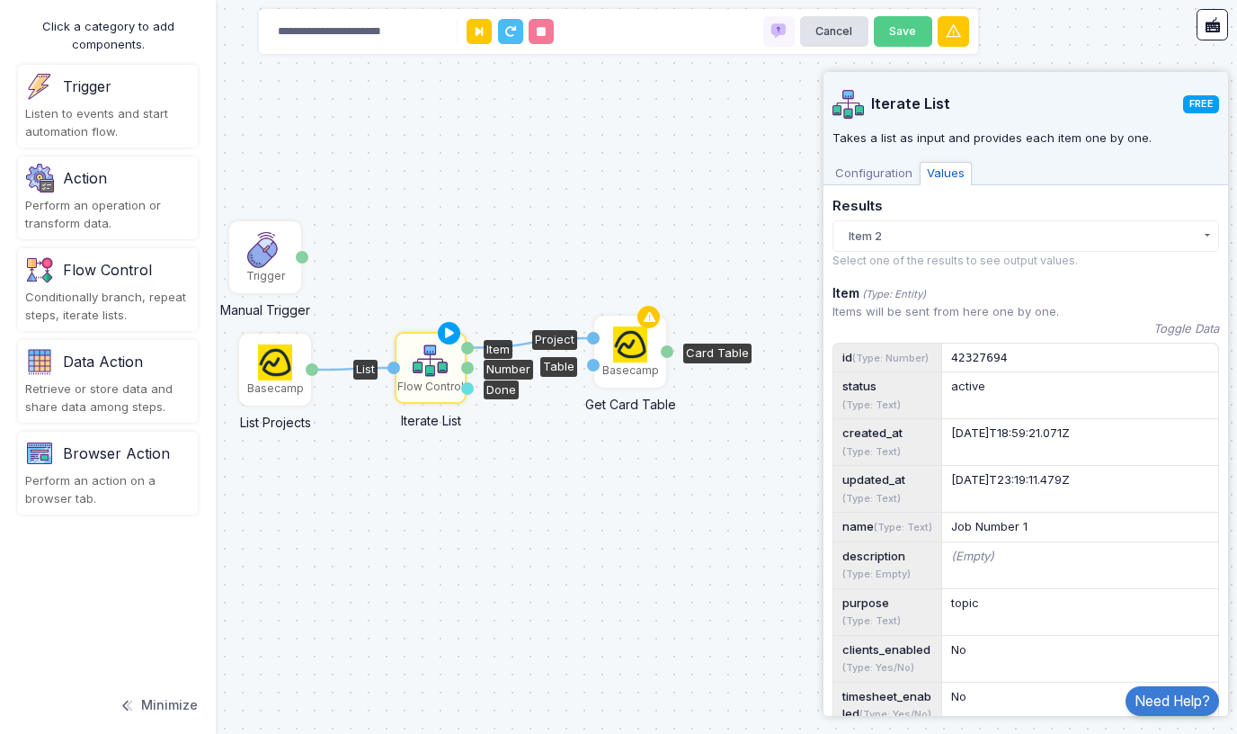
click at [622, 352] on img at bounding box center [630, 344] width 35 height 36
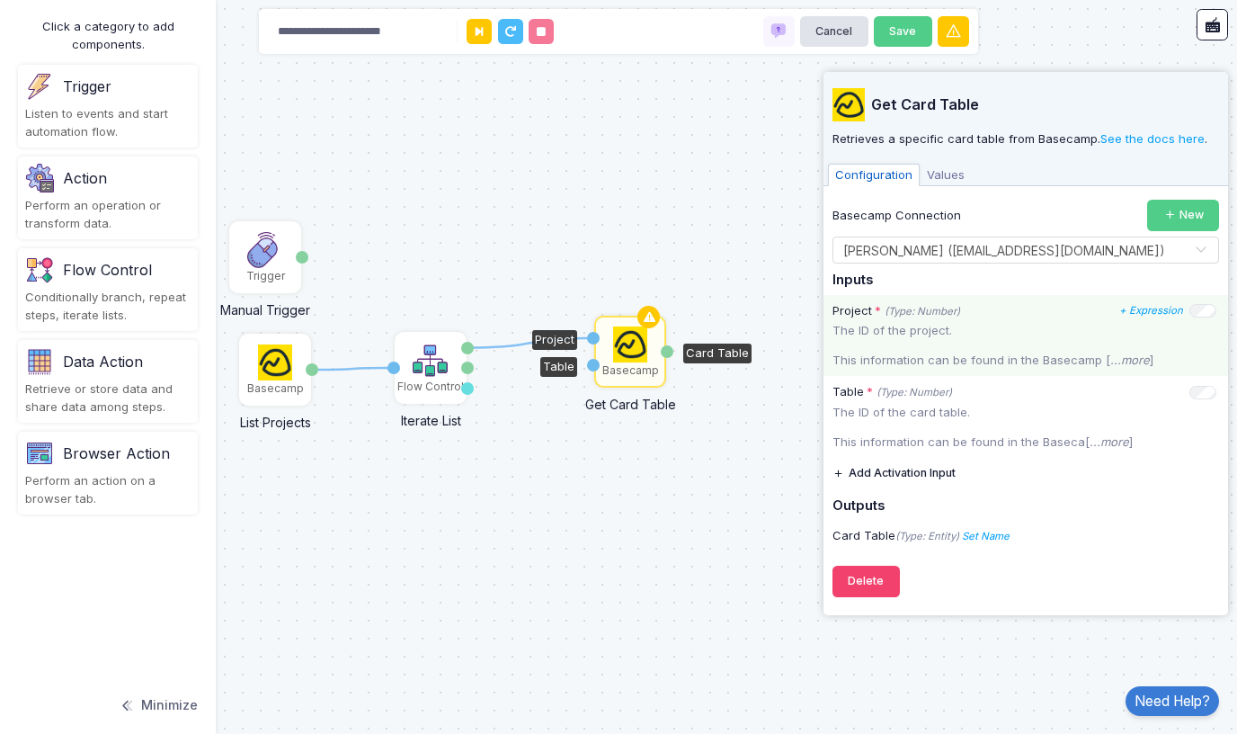
click at [934, 312] on icon "(Type: Number)" at bounding box center [923, 311] width 76 height 13
